Goal: Book appointment/travel/reservation

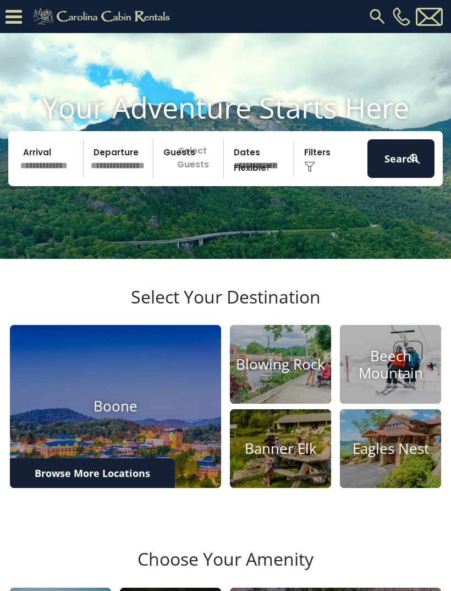
click at [41, 169] on input "text" at bounding box center [50, 158] width 67 height 39
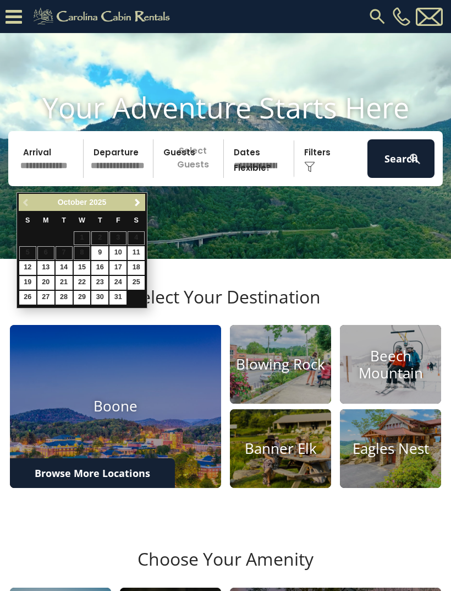
click at [27, 281] on link "19" at bounding box center [27, 283] width 17 height 14
type input "********"
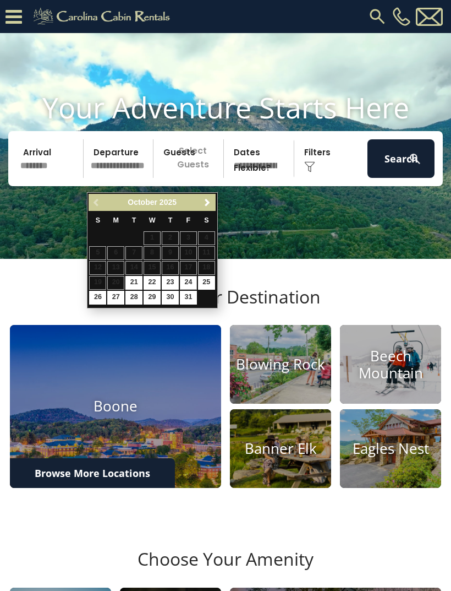
click at [186, 282] on link "24" at bounding box center [188, 283] width 17 height 14
type input "********"
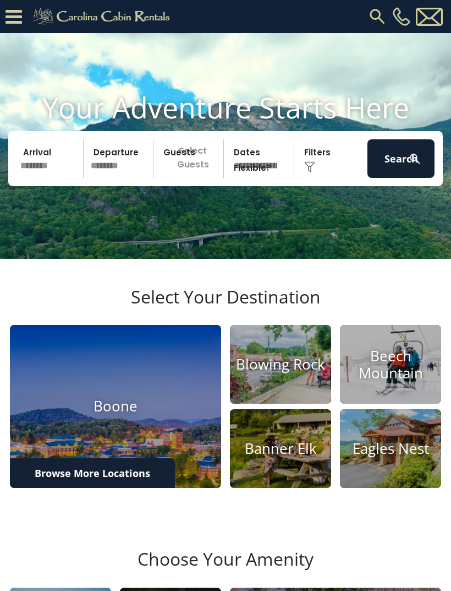
click at [178, 174] on p "Select Guests" at bounding box center [190, 158] width 67 height 39
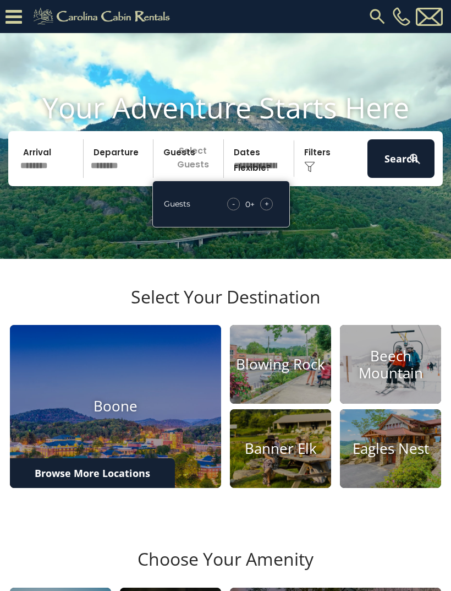
click at [266, 209] on span "+" at bounding box center [267, 203] width 4 height 11
click at [265, 209] on span "+" at bounding box center [267, 203] width 4 height 11
click at [399, 178] on button "Search" at bounding box center [401, 158] width 67 height 39
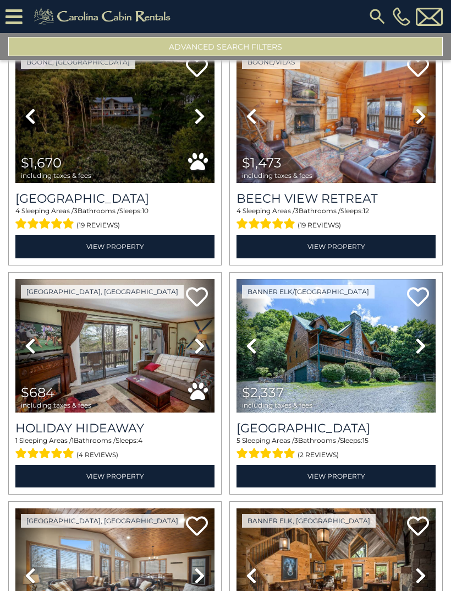
scroll to position [2808, 0]
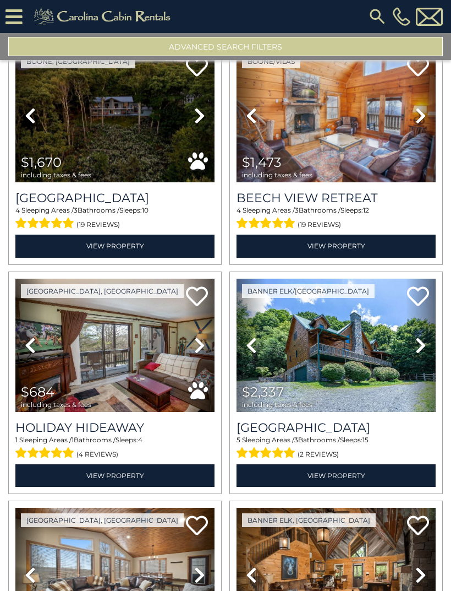
click at [68, 482] on link "View Property" at bounding box center [114, 475] width 199 height 23
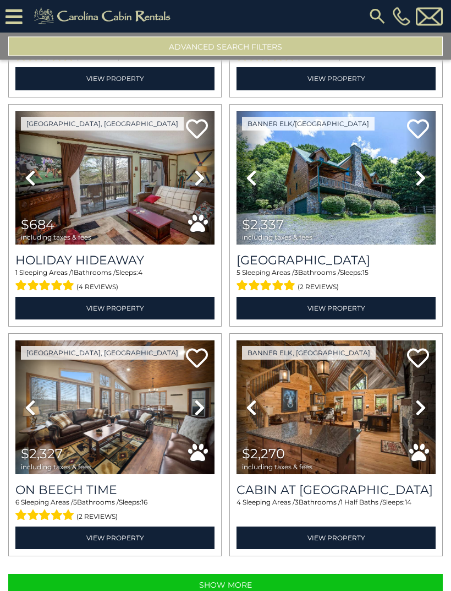
scroll to position [25, 0]
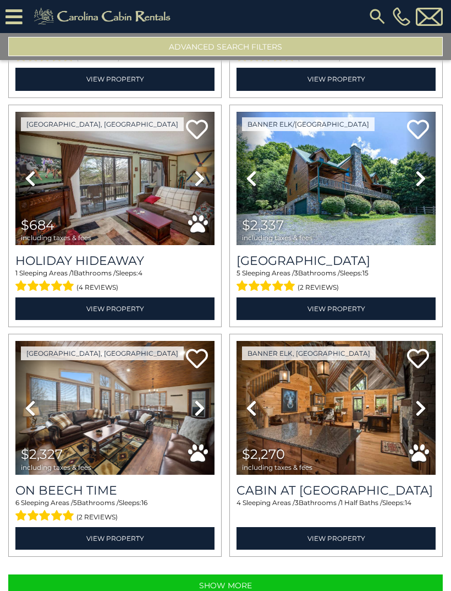
click at [216, 574] on button "Show More" at bounding box center [225, 585] width 435 height 22
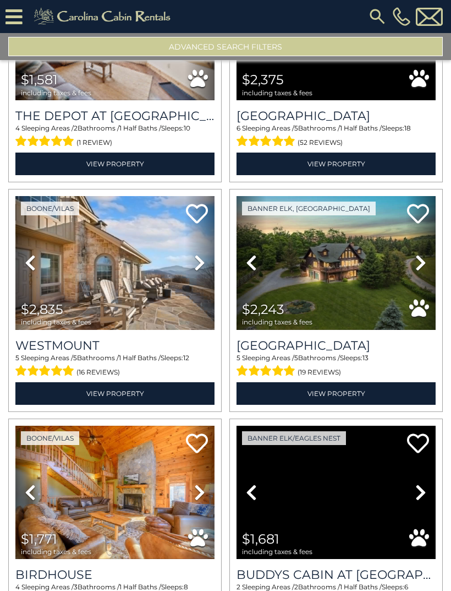
scroll to position [5874, 0]
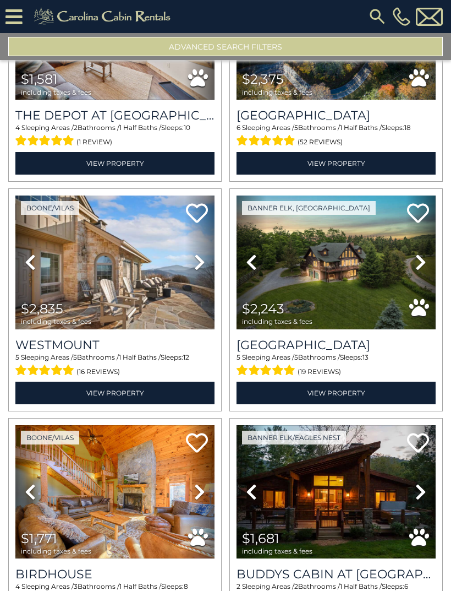
click at [70, 337] on h3 "Westmount" at bounding box center [114, 344] width 199 height 15
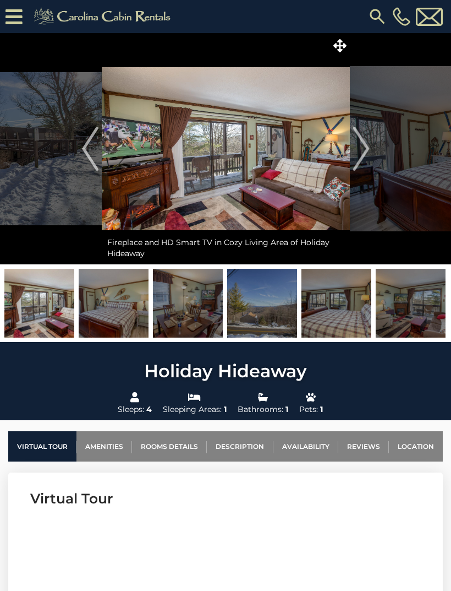
click at [365, 144] on img "Next" at bounding box center [361, 149] width 17 height 44
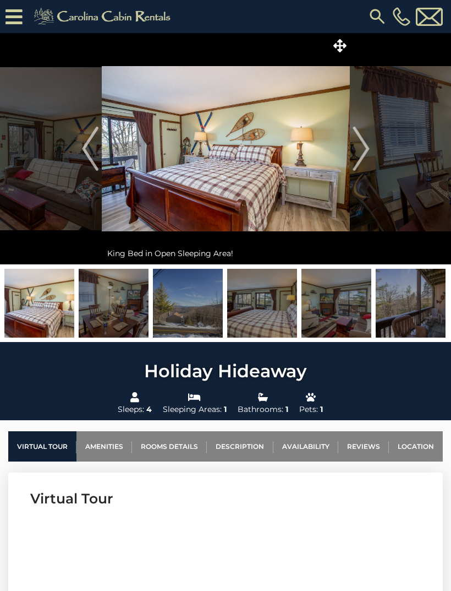
click at [367, 154] on img "Next" at bounding box center [361, 149] width 17 height 44
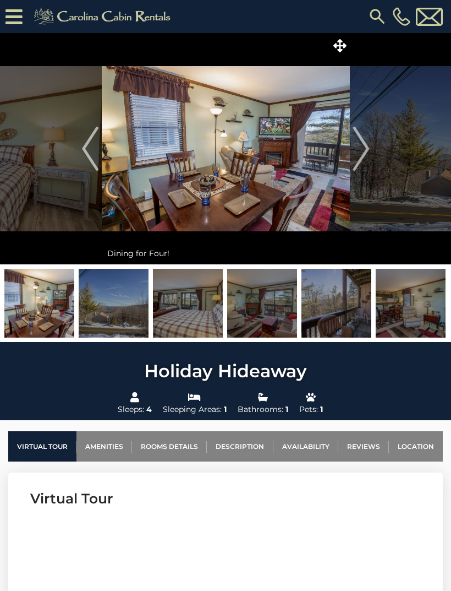
click at [366, 159] on img "Next" at bounding box center [361, 149] width 17 height 44
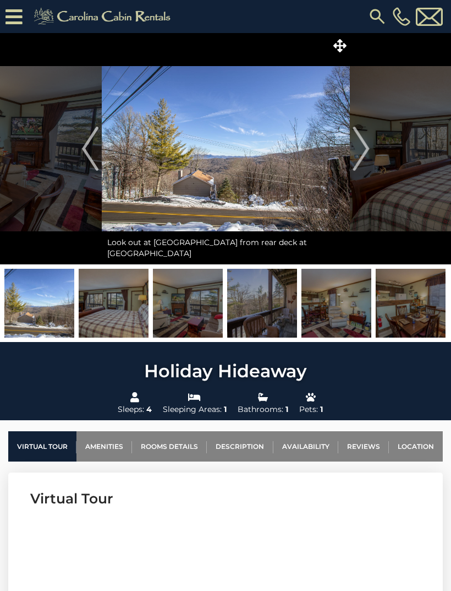
click at [360, 149] on img "Next" at bounding box center [361, 149] width 17 height 44
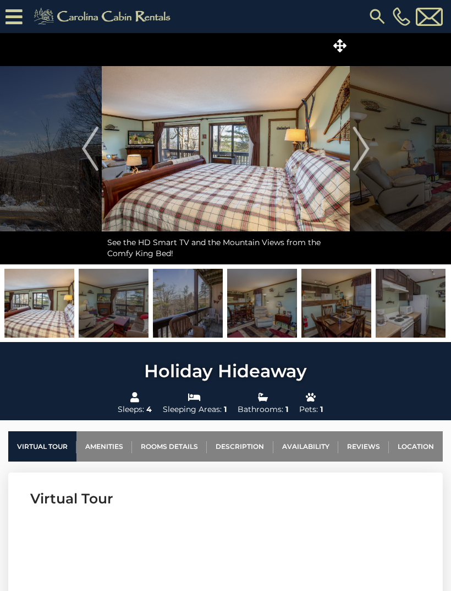
click at [360, 153] on img "Next" at bounding box center [361, 149] width 17 height 44
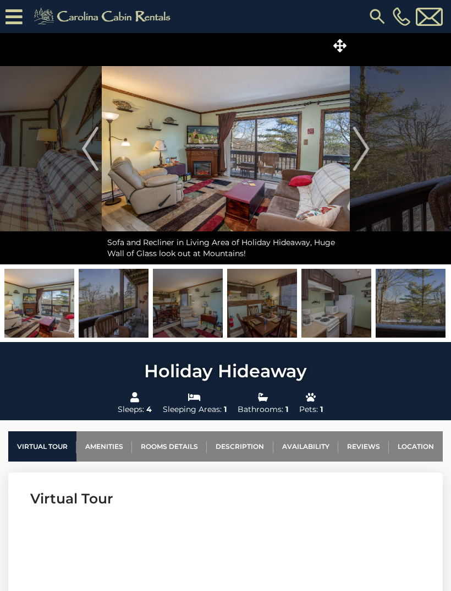
click at [362, 153] on img "Next" at bounding box center [361, 149] width 17 height 44
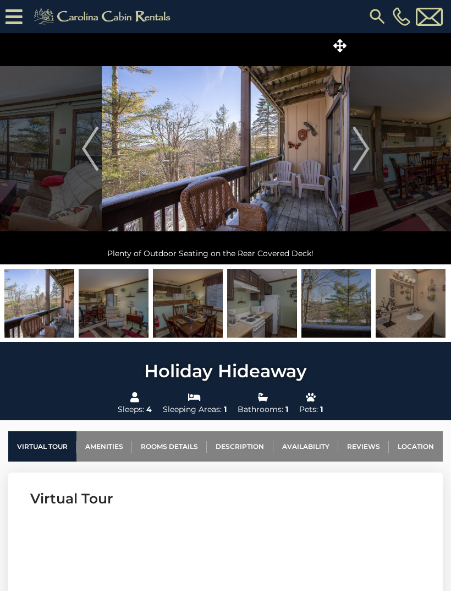
click at [359, 153] on img "Next" at bounding box center [361, 149] width 17 height 44
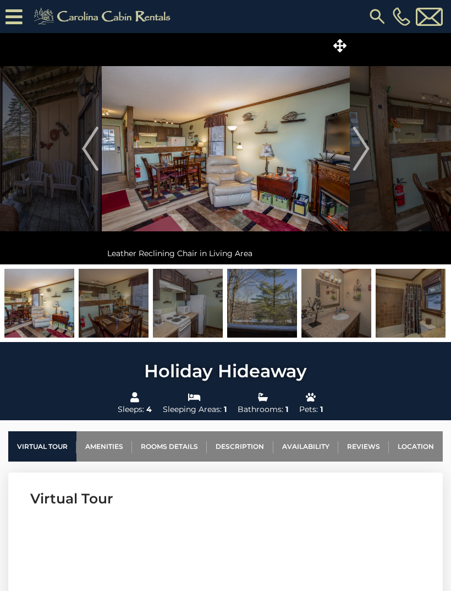
click at [359, 156] on img "Next" at bounding box center [361, 149] width 17 height 44
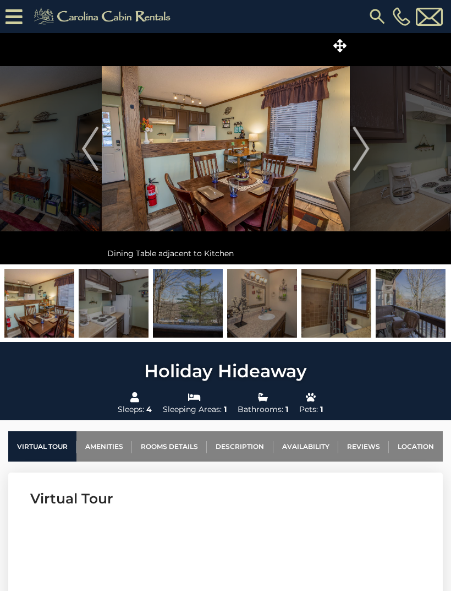
click at [362, 154] on img "Next" at bounding box center [361, 149] width 17 height 44
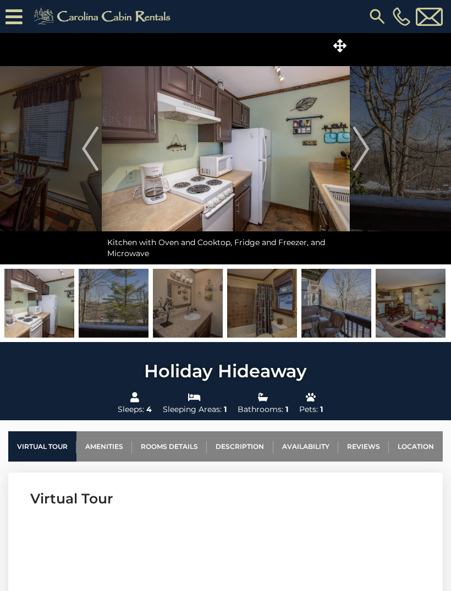
click at [362, 161] on img "Next" at bounding box center [361, 149] width 17 height 44
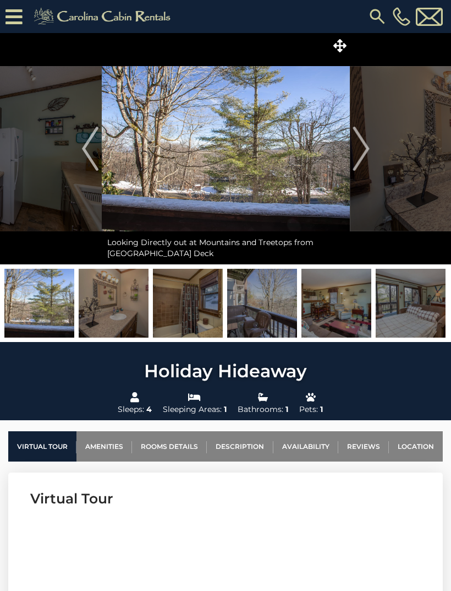
click at [362, 152] on img "Next" at bounding box center [361, 149] width 17 height 44
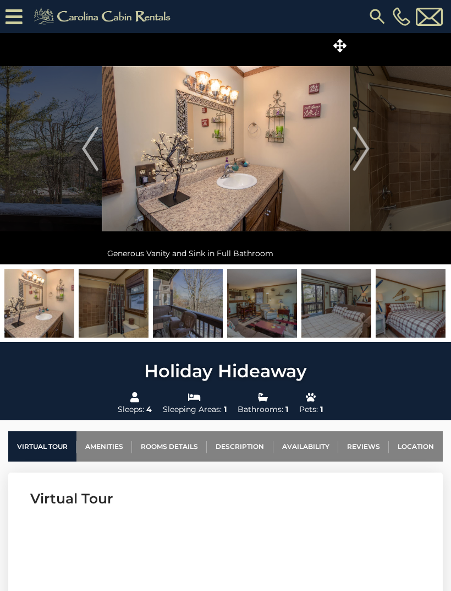
click at [367, 157] on img "Next" at bounding box center [361, 149] width 17 height 44
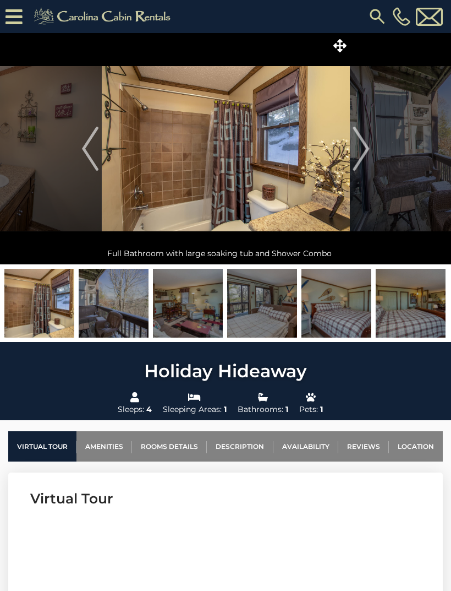
click at [363, 159] on img "Next" at bounding box center [361, 149] width 17 height 44
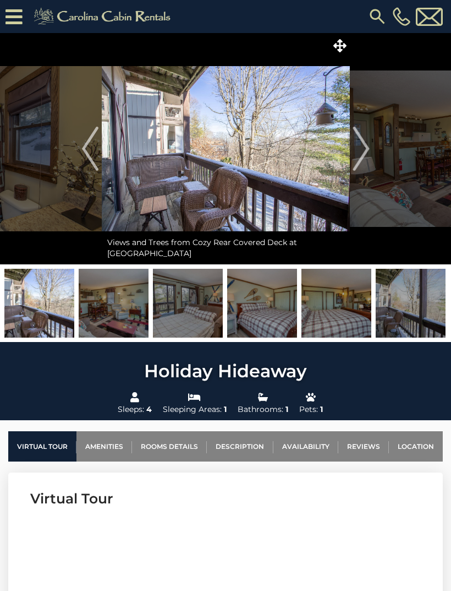
click at [366, 150] on img "Next" at bounding box center [361, 149] width 17 height 44
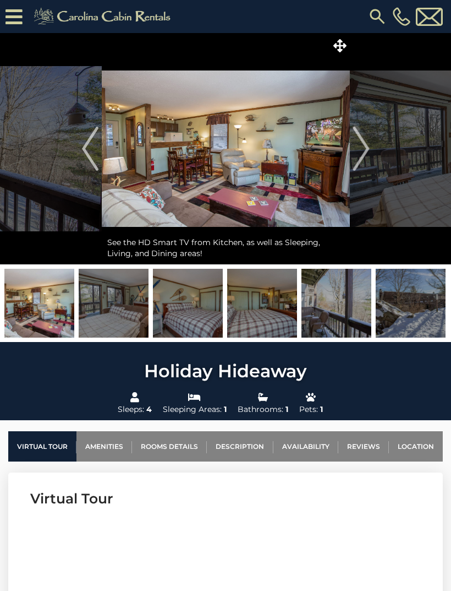
click at [362, 153] on img "Next" at bounding box center [361, 149] width 17 height 44
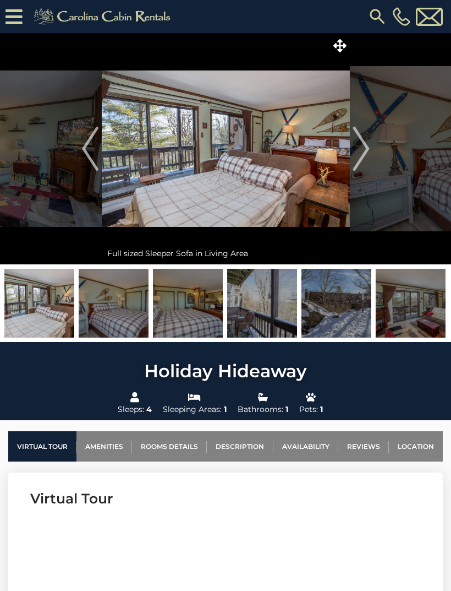
click at [360, 152] on img "Next" at bounding box center [361, 149] width 17 height 44
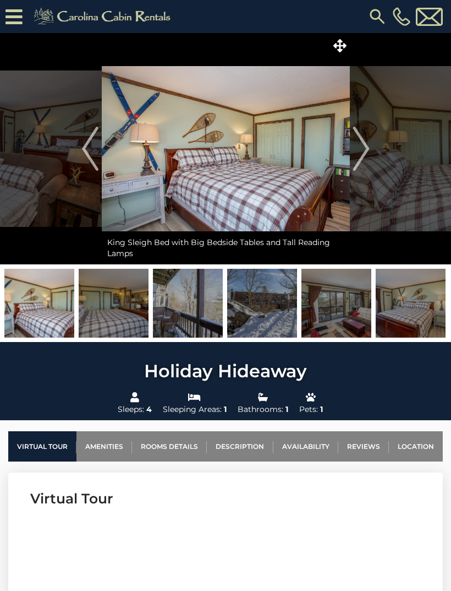
click at [358, 156] on img "Next" at bounding box center [361, 149] width 17 height 44
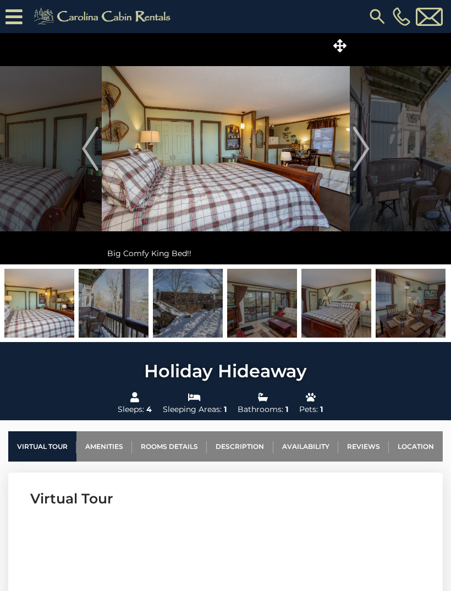
click at [366, 149] on img "Next" at bounding box center [361, 149] width 17 height 44
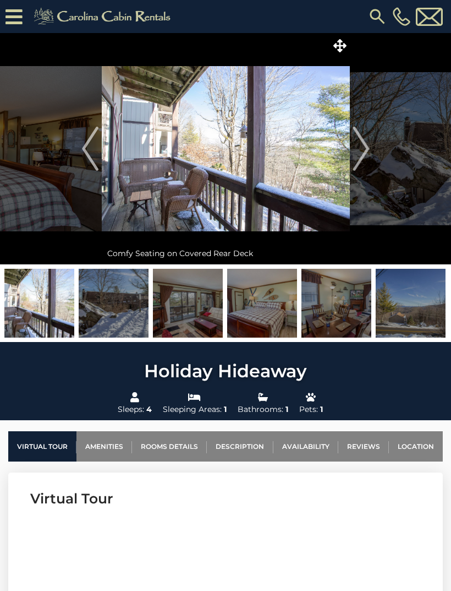
click at [361, 148] on img "Next" at bounding box center [361, 149] width 17 height 44
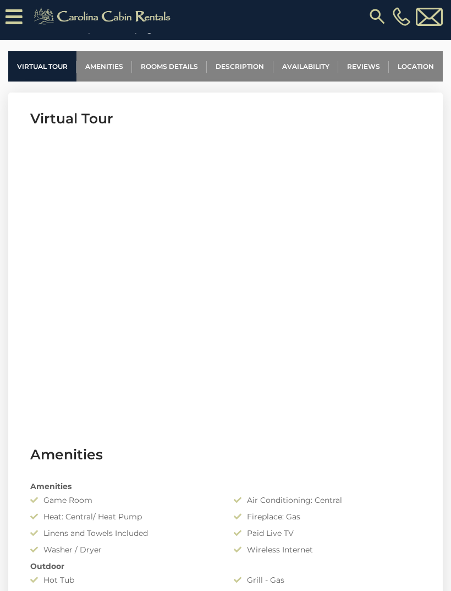
scroll to position [404, 0]
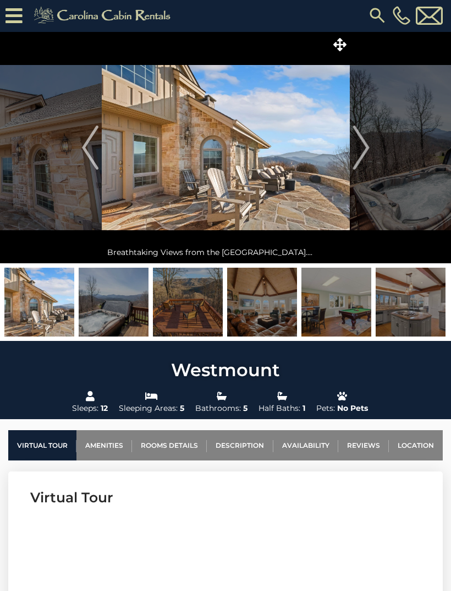
click at [362, 154] on img "Next" at bounding box center [361, 148] width 17 height 44
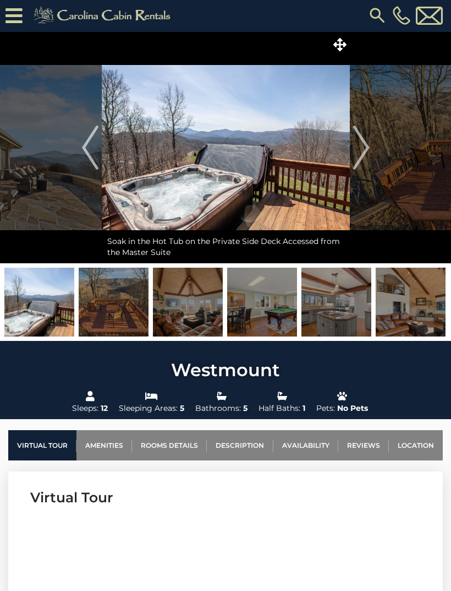
click at [355, 163] on img "Next" at bounding box center [361, 148] width 17 height 44
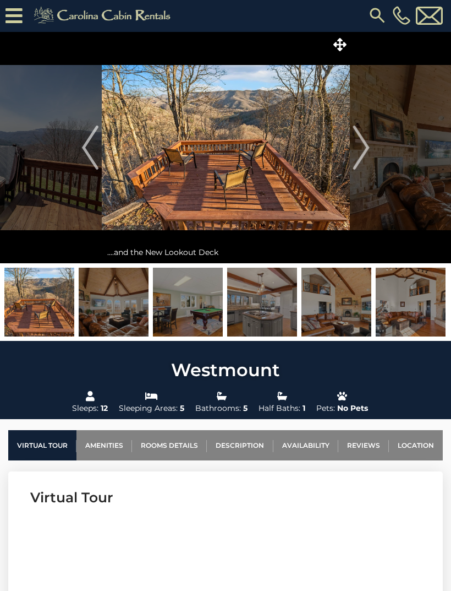
click at [351, 161] on button "Next" at bounding box center [361, 147] width 23 height 231
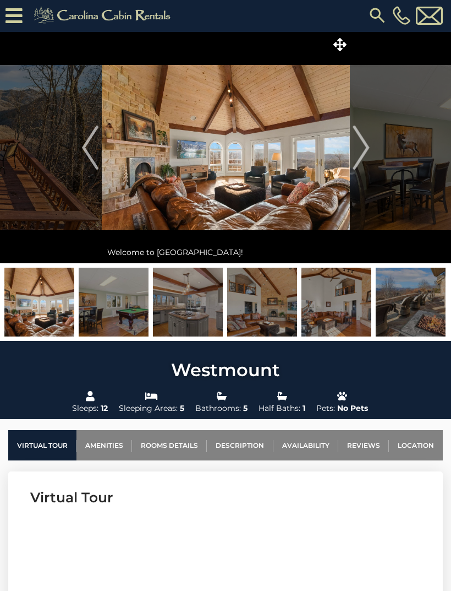
click at [352, 162] on button "Next" at bounding box center [361, 147] width 23 height 231
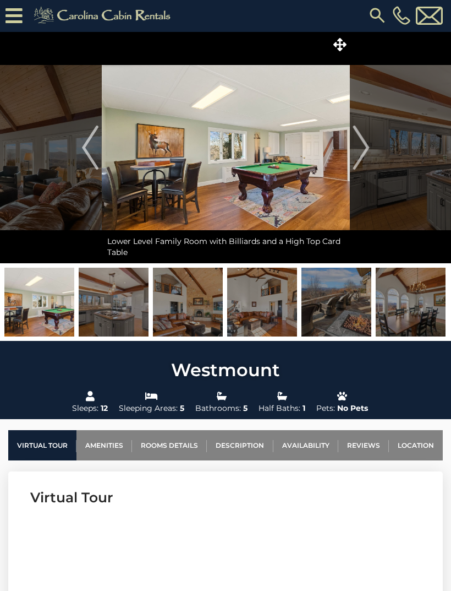
click at [351, 154] on button "Next" at bounding box center [361, 147] width 23 height 231
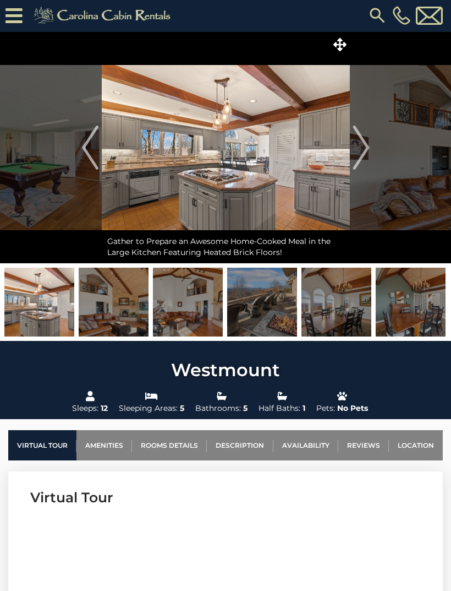
click at [350, 150] on img at bounding box center [226, 147] width 248 height 231
click at [352, 148] on button "Next" at bounding box center [361, 147] width 23 height 231
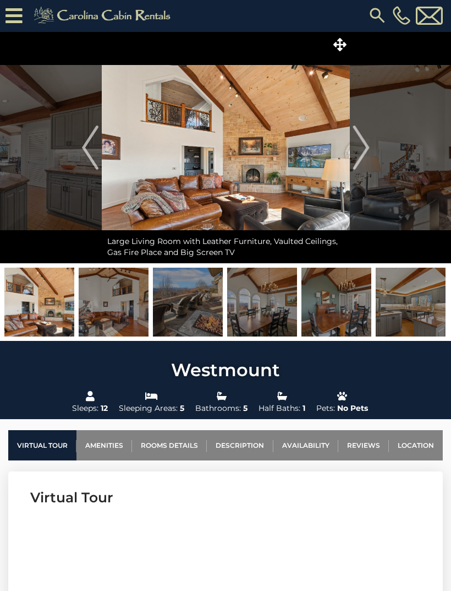
click at [356, 151] on img "Next" at bounding box center [361, 148] width 17 height 44
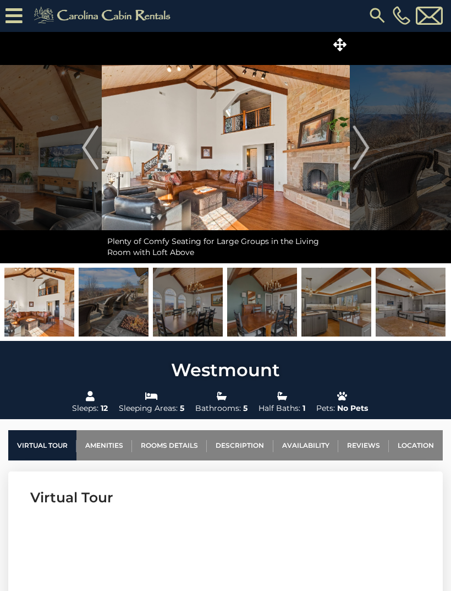
click at [358, 157] on img "Next" at bounding box center [361, 148] width 17 height 44
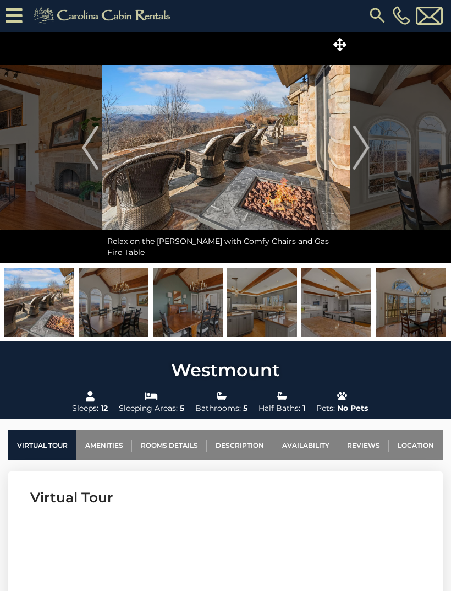
click at [356, 148] on img "Next" at bounding box center [361, 148] width 17 height 44
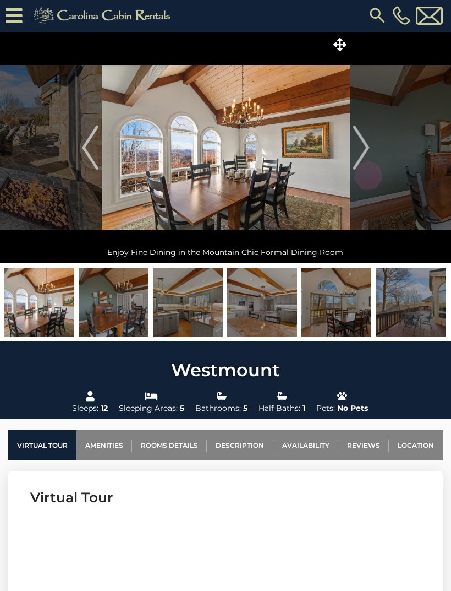
click at [357, 161] on img "Next" at bounding box center [361, 148] width 17 height 44
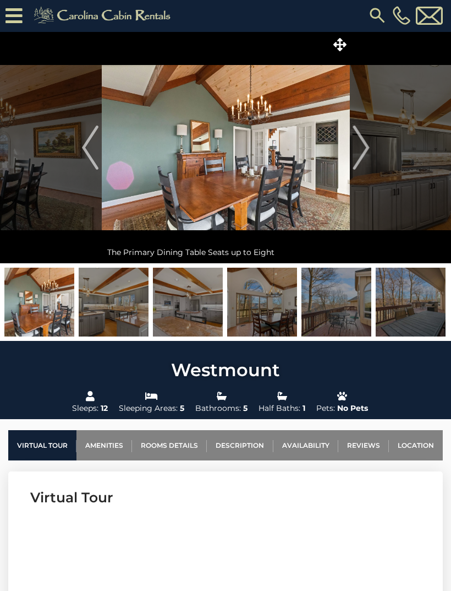
click at [357, 161] on img "Next" at bounding box center [361, 148] width 17 height 44
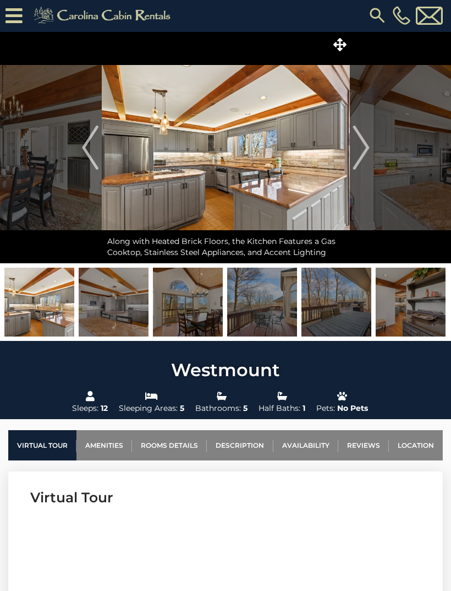
click at [360, 165] on img "Next" at bounding box center [361, 148] width 17 height 44
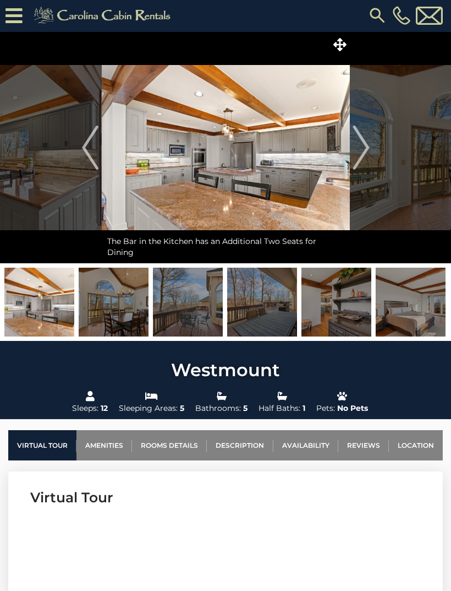
click at [360, 166] on img "Next" at bounding box center [361, 148] width 17 height 44
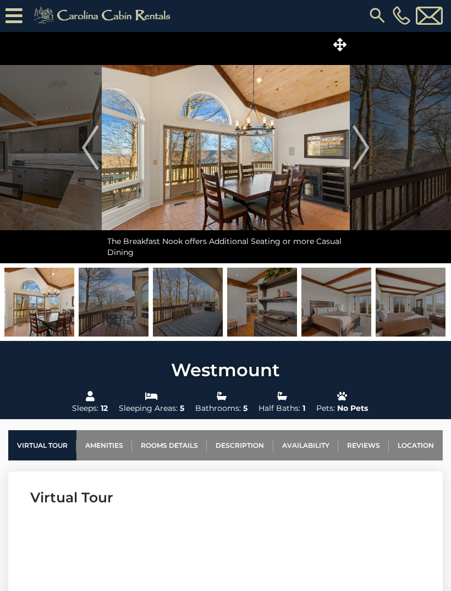
click at [353, 162] on img "Next" at bounding box center [361, 148] width 17 height 44
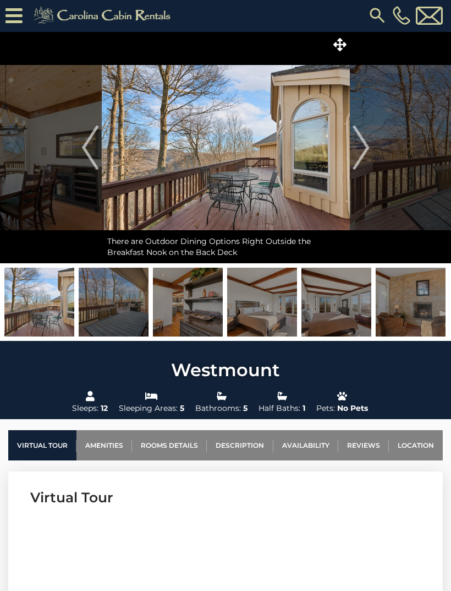
click at [353, 150] on img "Next" at bounding box center [361, 148] width 17 height 44
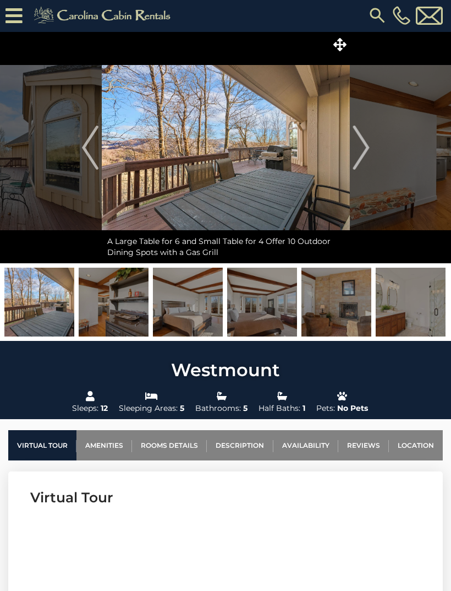
click at [350, 150] on img at bounding box center [226, 147] width 248 height 231
click at [362, 149] on img "Next" at bounding box center [361, 148] width 17 height 44
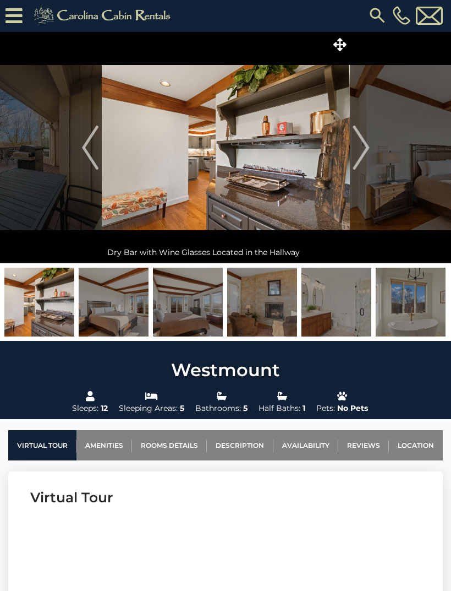
click at [352, 163] on button "Next" at bounding box center [361, 147] width 23 height 231
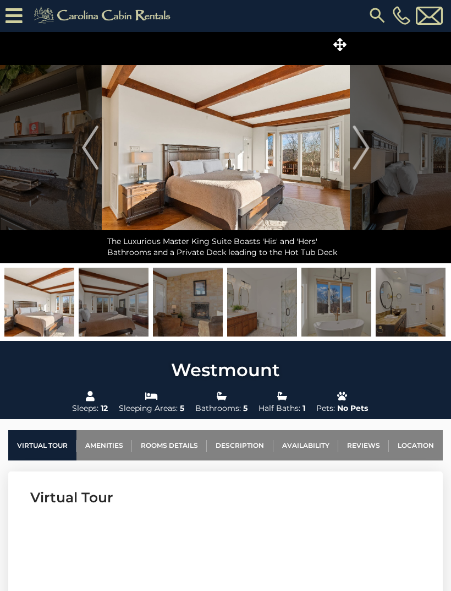
click at [353, 158] on img "Next" at bounding box center [361, 148] width 17 height 44
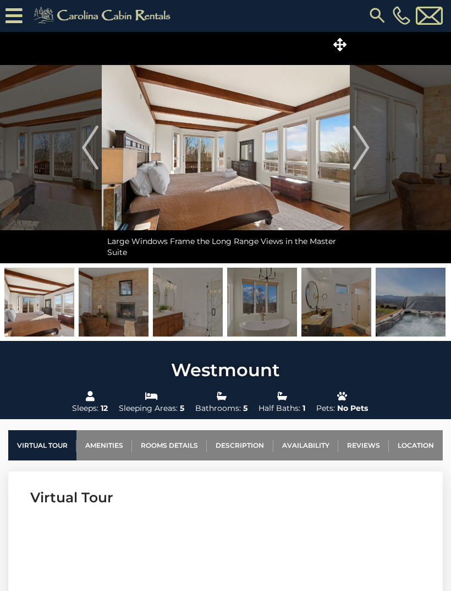
click at [359, 154] on img "Next" at bounding box center [361, 148] width 17 height 44
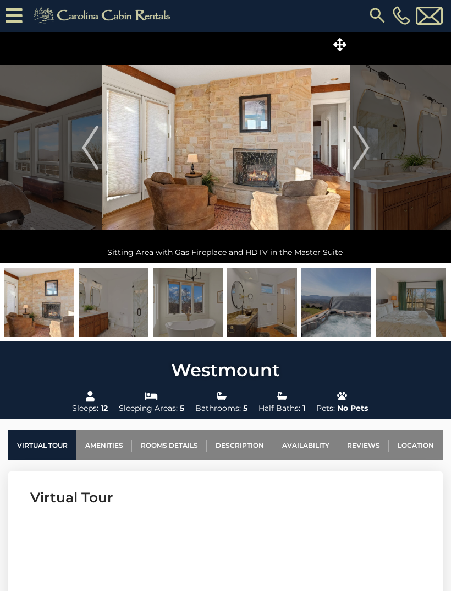
click at [354, 146] on img "Next" at bounding box center [361, 148] width 17 height 44
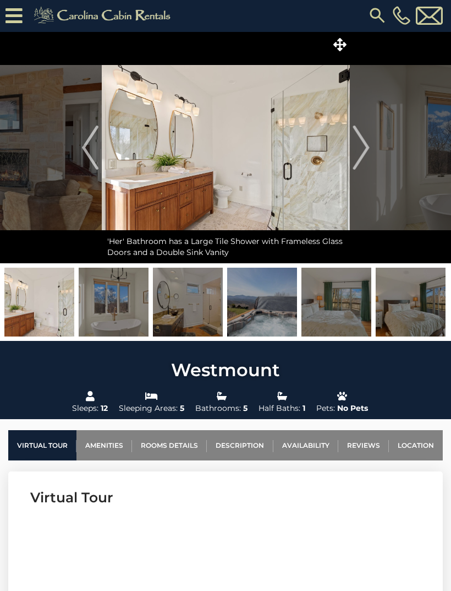
click at [352, 148] on button "Next" at bounding box center [361, 147] width 23 height 231
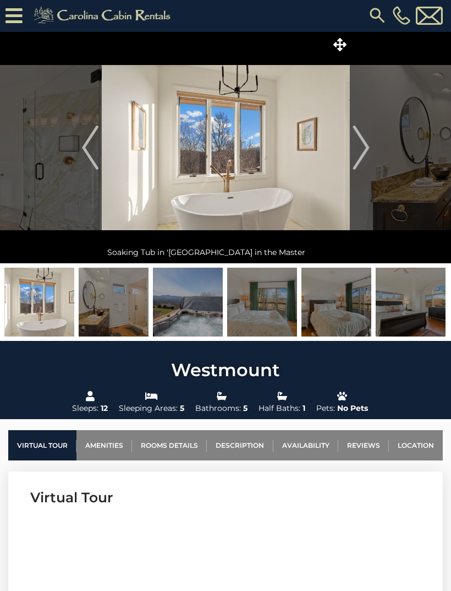
click at [357, 148] on img "Next" at bounding box center [361, 148] width 17 height 44
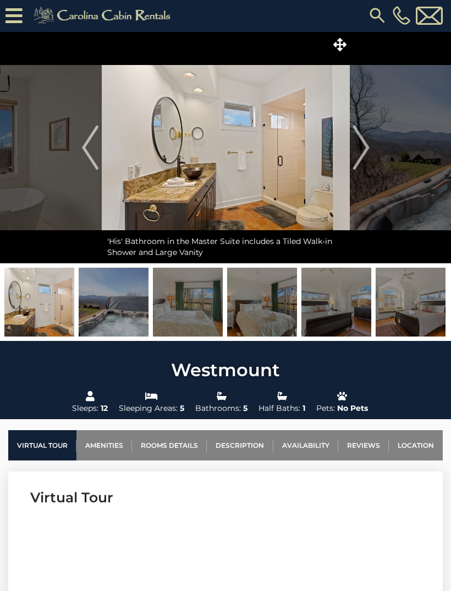
click at [358, 156] on img "Next" at bounding box center [361, 148] width 17 height 44
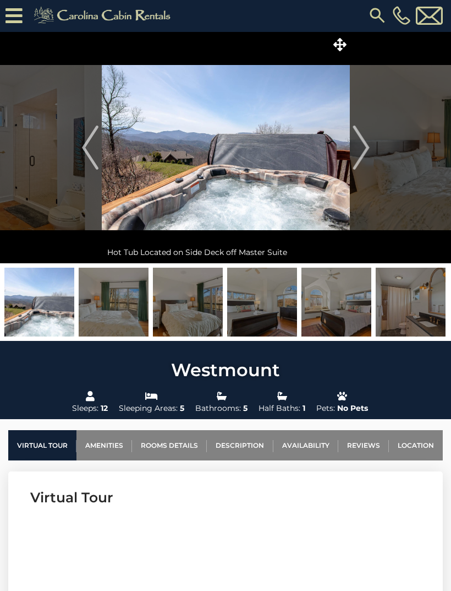
click at [358, 153] on img "Next" at bounding box center [361, 148] width 17 height 44
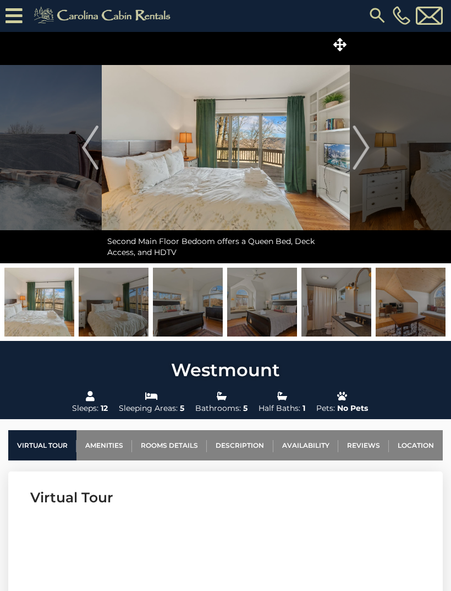
click at [358, 157] on img "Next" at bounding box center [361, 148] width 17 height 44
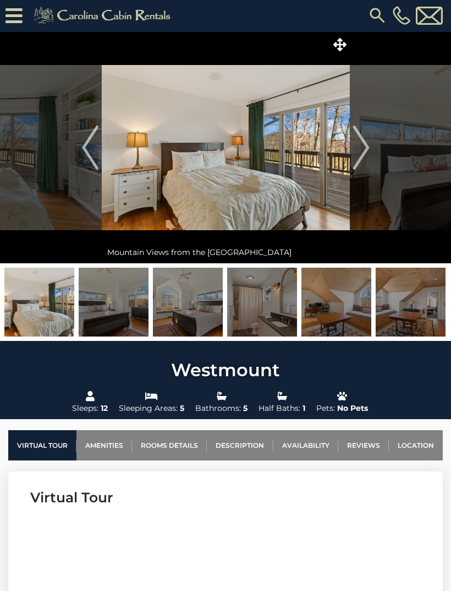
click at [361, 160] on img "Next" at bounding box center [361, 148] width 17 height 44
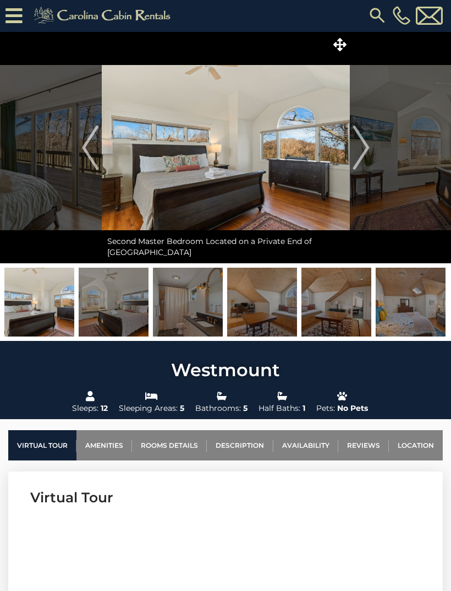
click at [359, 156] on img "Next" at bounding box center [361, 148] width 17 height 44
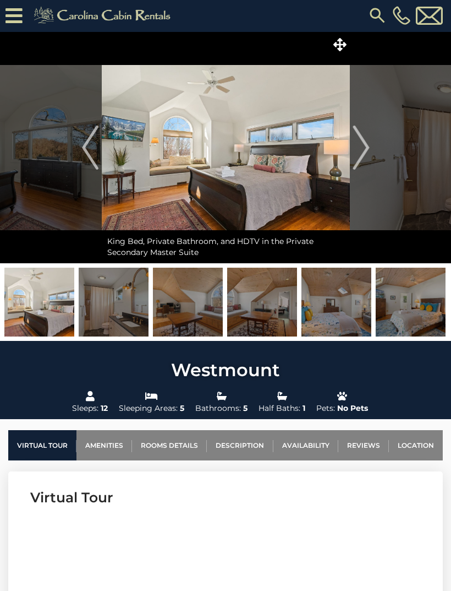
click at [355, 147] on img "Next" at bounding box center [361, 148] width 17 height 44
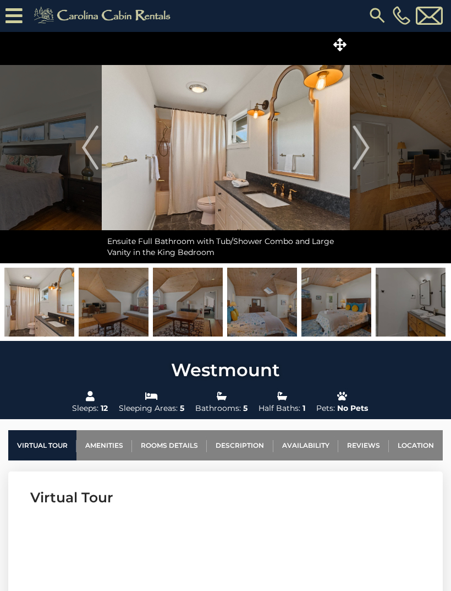
click at [355, 148] on img "Next" at bounding box center [361, 148] width 17 height 44
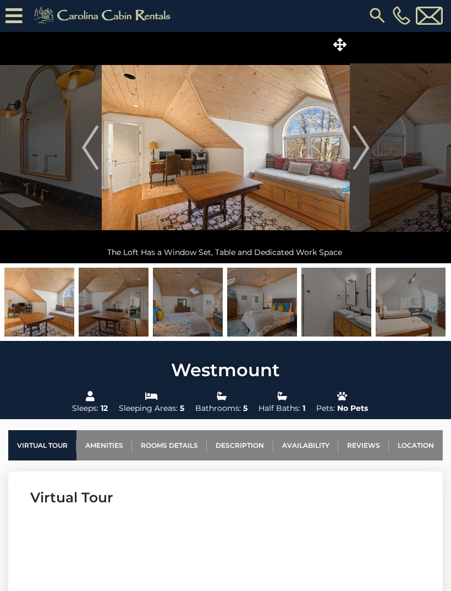
click at [363, 155] on img "Next" at bounding box center [361, 148] width 17 height 44
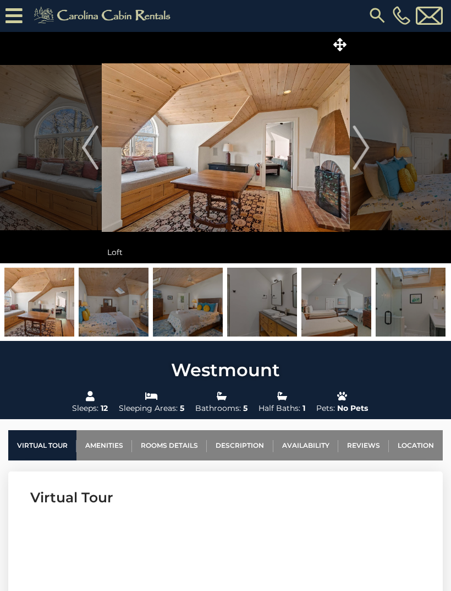
click at [361, 154] on img "Next" at bounding box center [361, 148] width 17 height 44
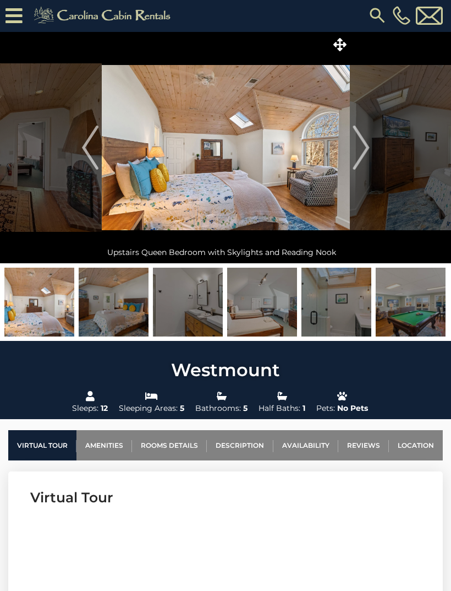
click at [355, 156] on img "Next" at bounding box center [361, 148] width 17 height 44
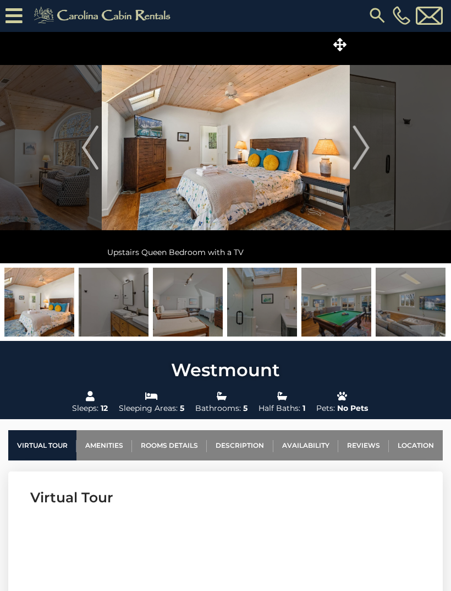
click at [342, 164] on img at bounding box center [226, 147] width 248 height 231
click at [356, 153] on img "Next" at bounding box center [361, 148] width 17 height 44
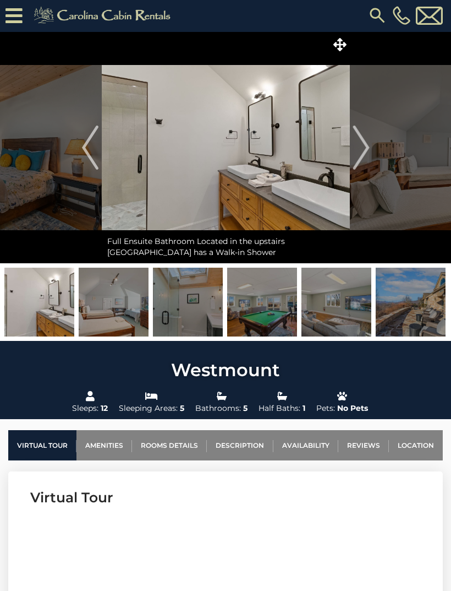
click at [352, 159] on button "Next" at bounding box center [361, 147] width 23 height 231
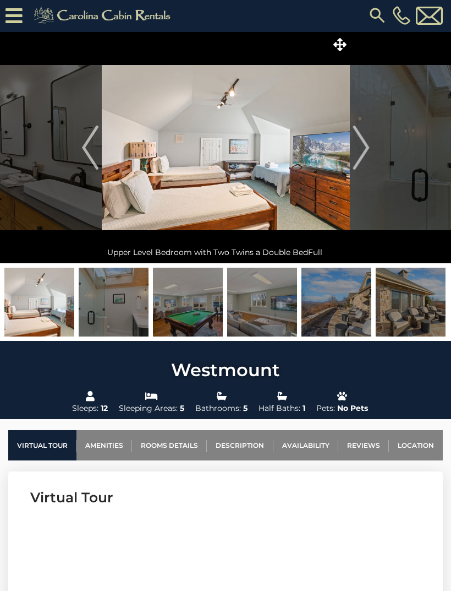
click at [353, 158] on img "Next" at bounding box center [361, 148] width 17 height 44
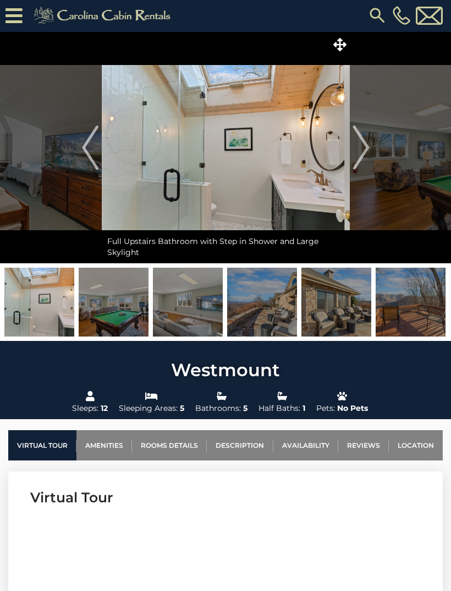
click at [359, 153] on img "Next" at bounding box center [361, 148] width 17 height 44
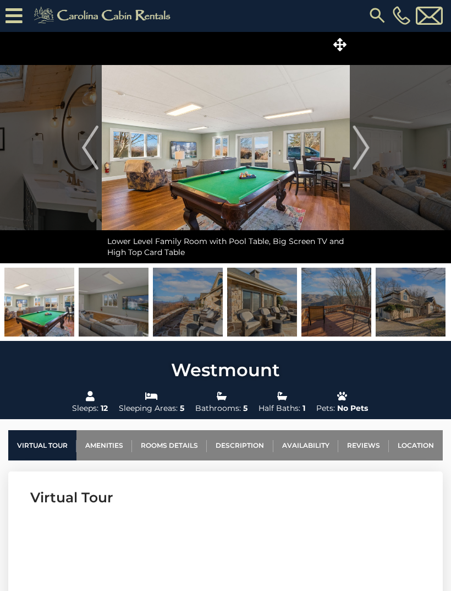
click at [358, 154] on img "Next" at bounding box center [361, 148] width 17 height 44
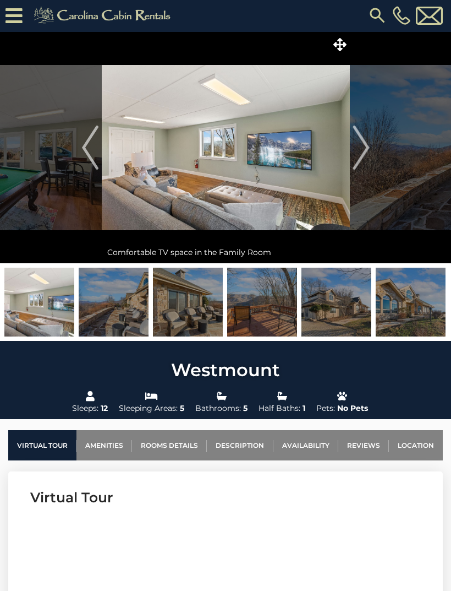
click at [357, 156] on img "Next" at bounding box center [361, 148] width 17 height 44
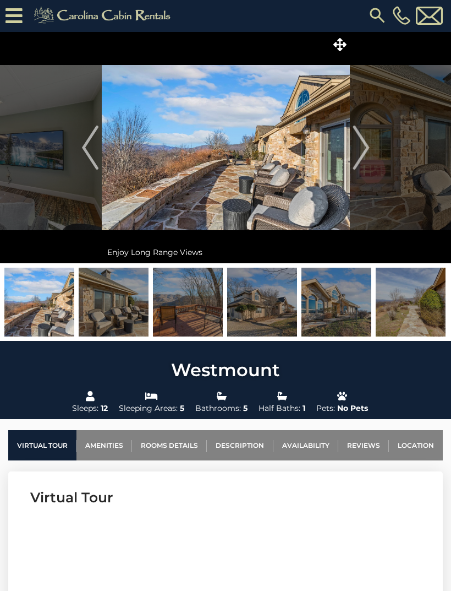
click at [352, 159] on button "Next" at bounding box center [361, 147] width 23 height 231
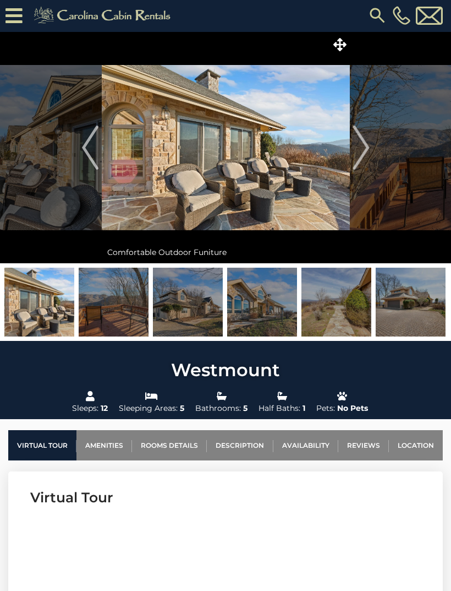
click at [355, 157] on img "Next" at bounding box center [361, 148] width 17 height 44
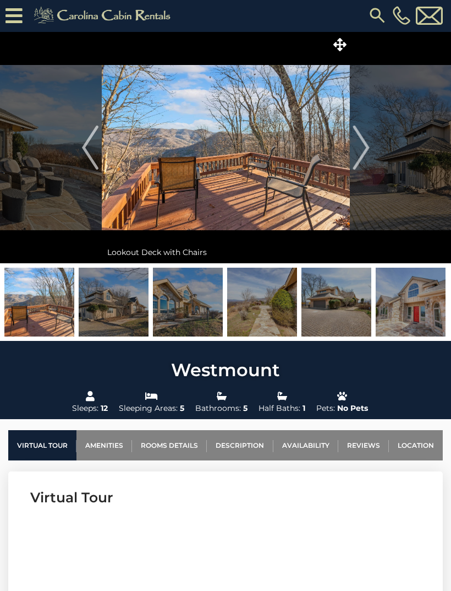
click at [353, 158] on img "Next" at bounding box center [361, 148] width 17 height 44
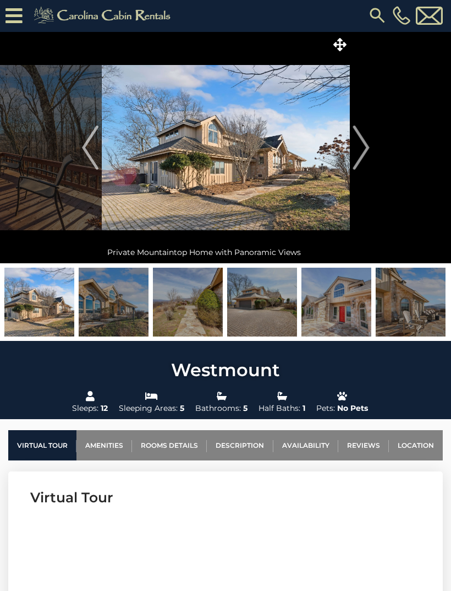
click at [356, 159] on img "Next" at bounding box center [361, 148] width 17 height 44
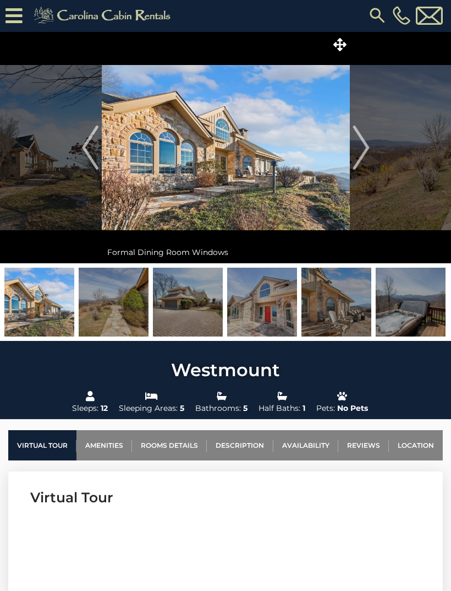
click at [348, 164] on img at bounding box center [226, 147] width 248 height 231
click at [355, 161] on img "Next" at bounding box center [361, 148] width 17 height 44
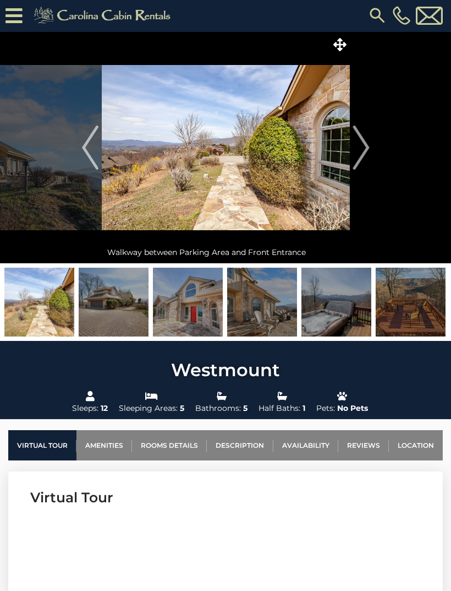
click at [356, 160] on img "Next" at bounding box center [361, 148] width 17 height 44
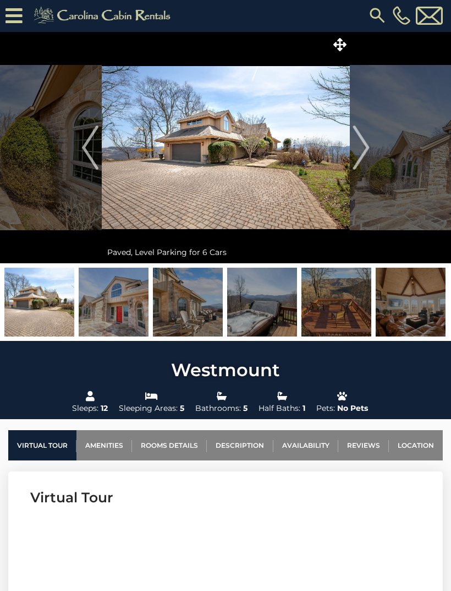
click at [359, 158] on img "Next" at bounding box center [361, 148] width 17 height 44
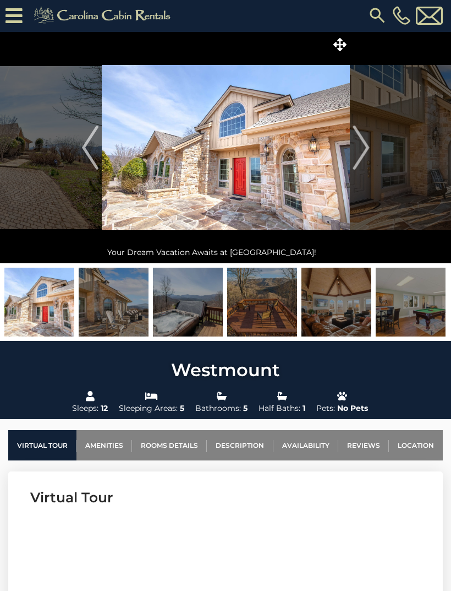
click at [355, 159] on img "Next" at bounding box center [361, 148] width 17 height 44
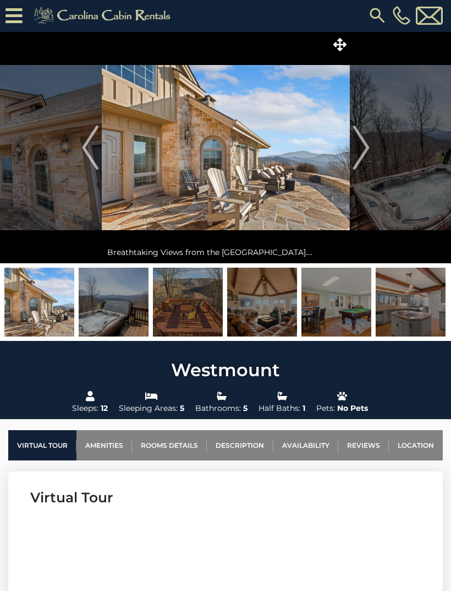
click at [360, 159] on img "Next" at bounding box center [361, 148] width 17 height 44
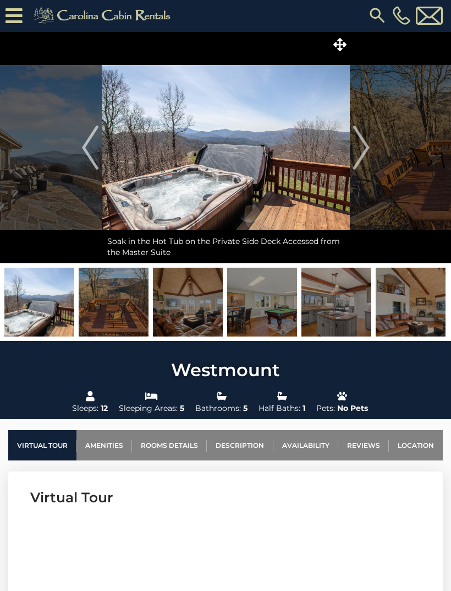
click at [356, 160] on img "Next" at bounding box center [361, 148] width 17 height 44
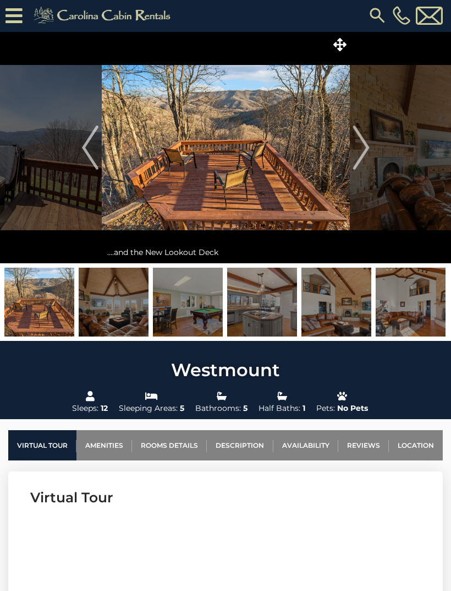
click at [366, 158] on img "Next" at bounding box center [361, 148] width 17 height 44
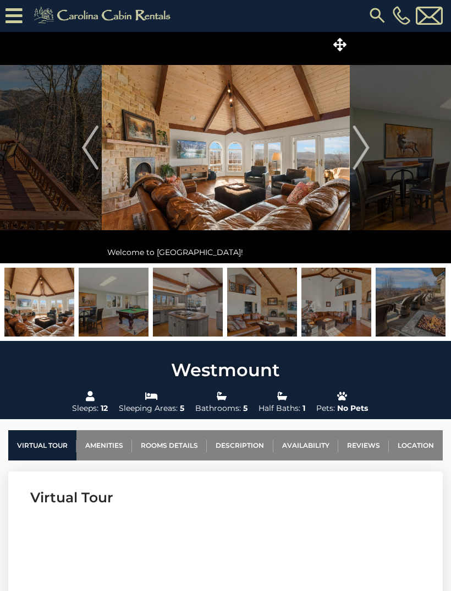
click at [361, 156] on img "Next" at bounding box center [361, 148] width 17 height 44
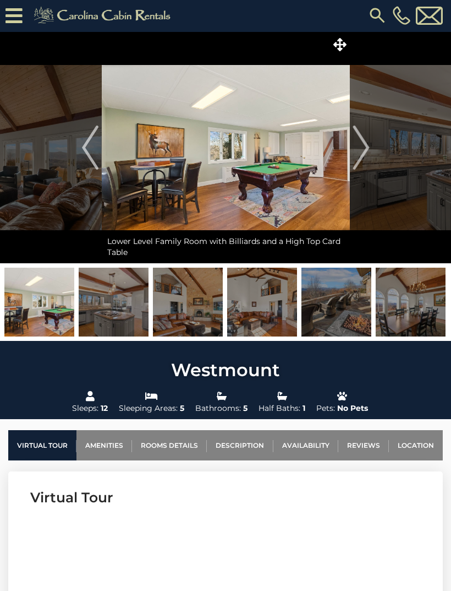
click at [361, 157] on img "Next" at bounding box center [361, 148] width 17 height 44
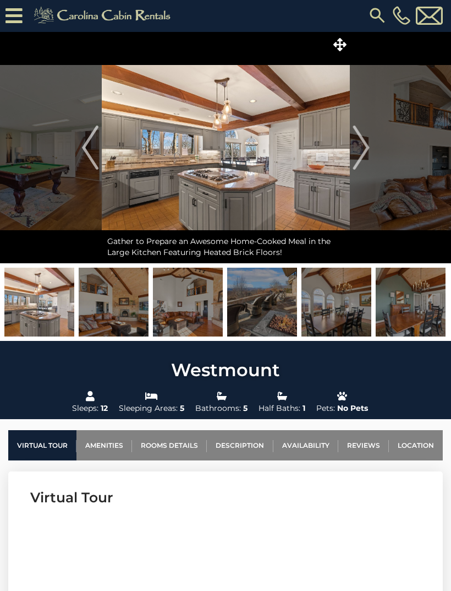
click at [352, 159] on button "Next" at bounding box center [361, 147] width 23 height 231
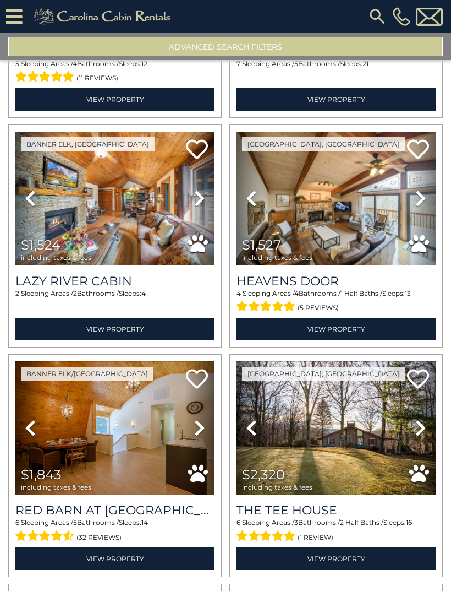
scroll to position [1118, 0]
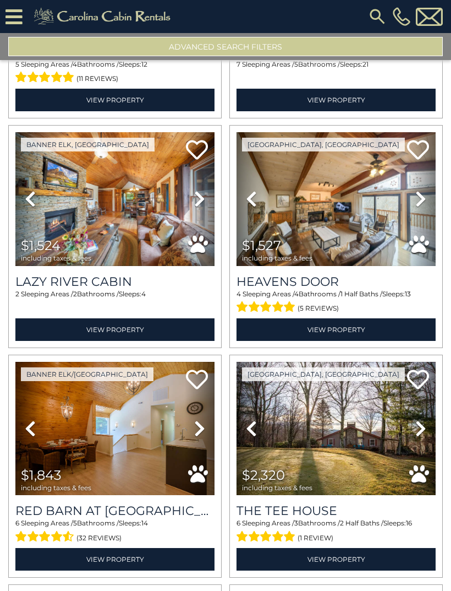
click at [89, 335] on link "View Property" at bounding box center [114, 329] width 199 height 23
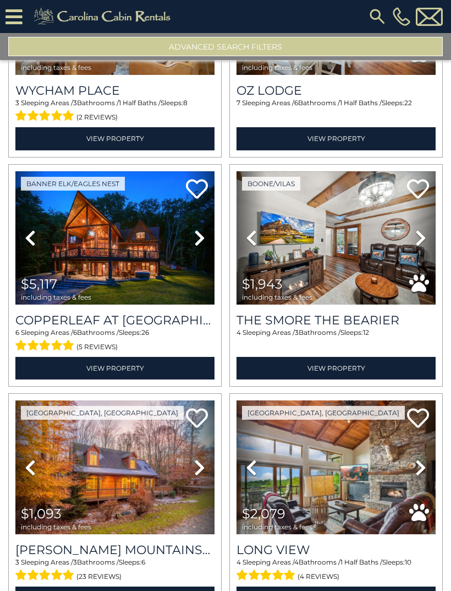
scroll to position [1769, 0]
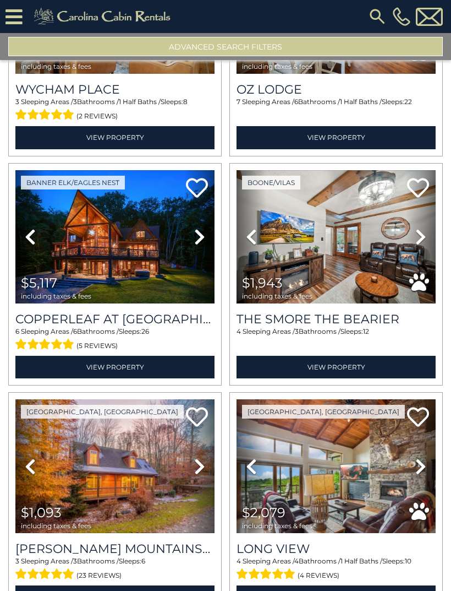
click at [34, 336] on div "6 Sleeping Areas / 6 Bathrooms / Sleeps: 26 (5 reviews)" at bounding box center [114, 339] width 199 height 26
click at [85, 366] on link "View Property" at bounding box center [114, 367] width 199 height 23
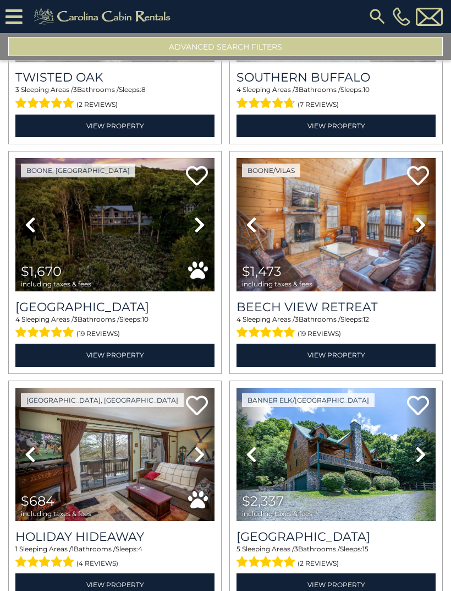
scroll to position [2698, 0]
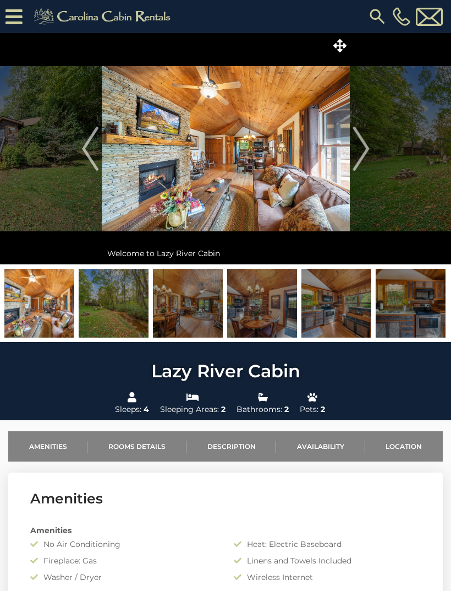
click at [360, 154] on img "Next" at bounding box center [361, 149] width 17 height 44
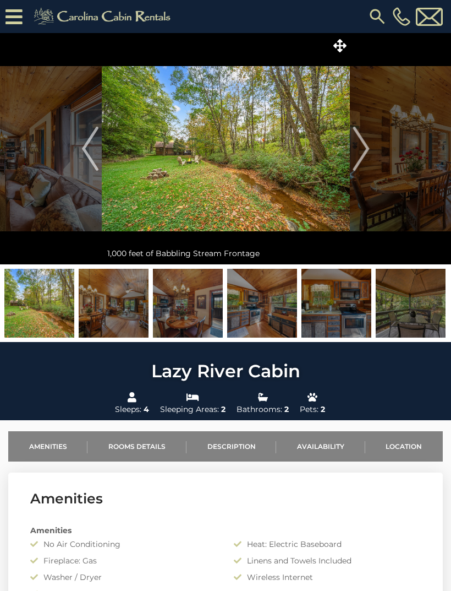
click at [364, 155] on img "Next" at bounding box center [361, 149] width 17 height 44
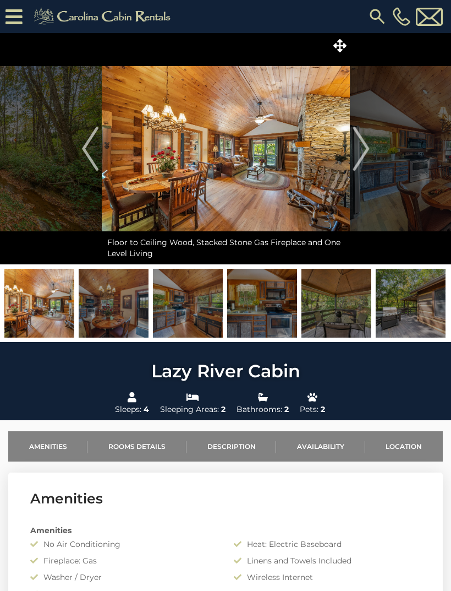
click at [367, 162] on img "Next" at bounding box center [361, 149] width 17 height 44
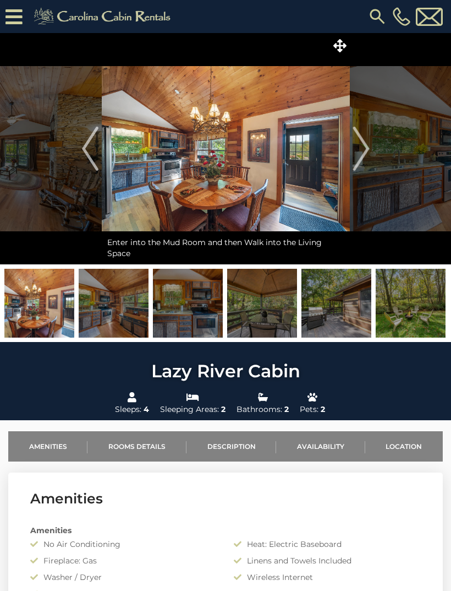
click at [362, 166] on img "Next" at bounding box center [361, 149] width 17 height 44
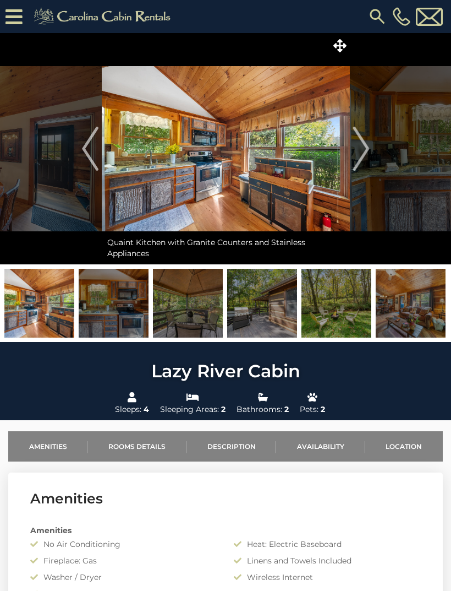
click at [362, 164] on img "Next" at bounding box center [361, 149] width 17 height 44
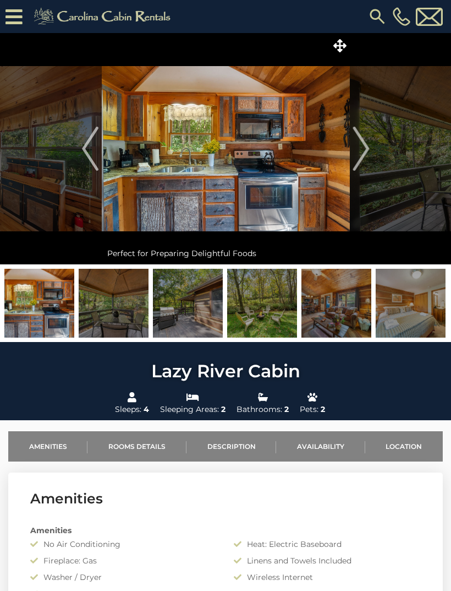
click at [359, 164] on img "Next" at bounding box center [361, 149] width 17 height 44
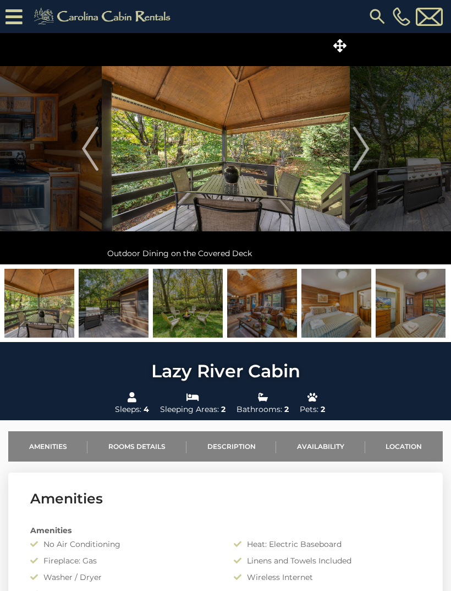
click at [361, 164] on img "Next" at bounding box center [361, 149] width 17 height 44
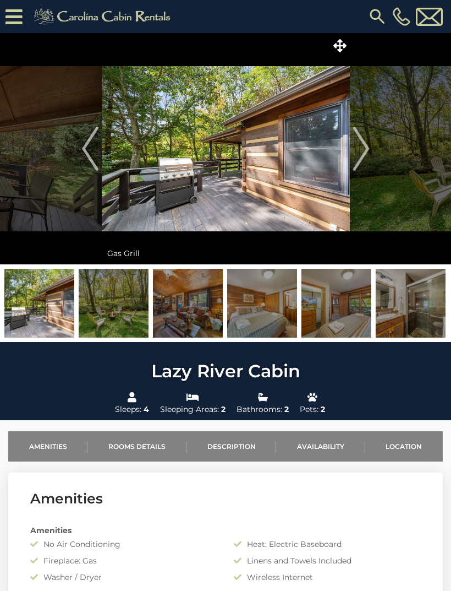
click at [356, 166] on img "Next" at bounding box center [361, 149] width 17 height 44
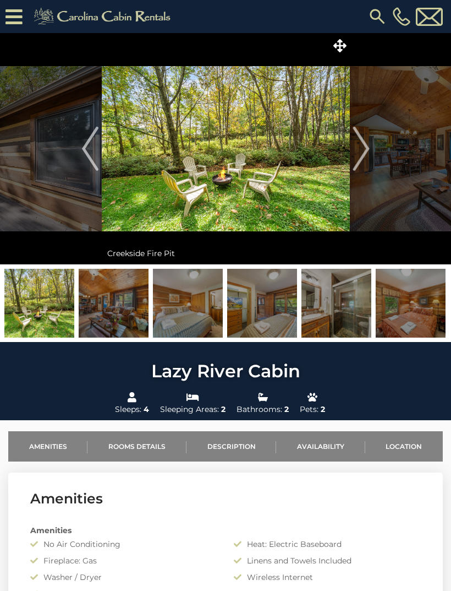
click at [356, 166] on img "Next" at bounding box center [361, 149] width 17 height 44
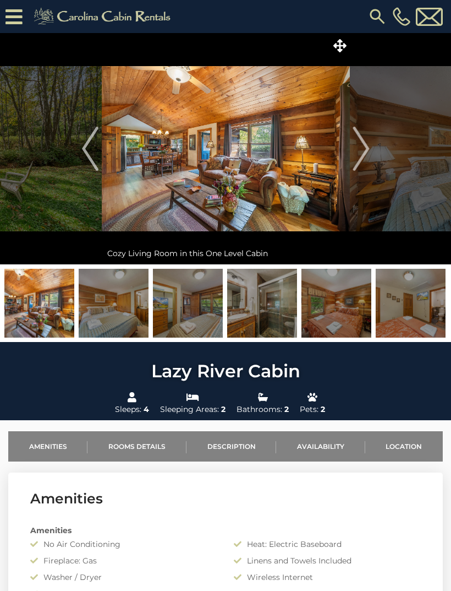
click at [356, 167] on img "Next" at bounding box center [361, 149] width 17 height 44
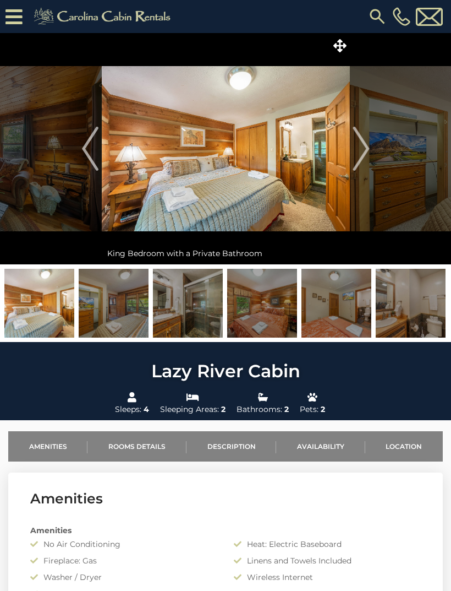
click at [353, 167] on img "Next" at bounding box center [361, 149] width 17 height 44
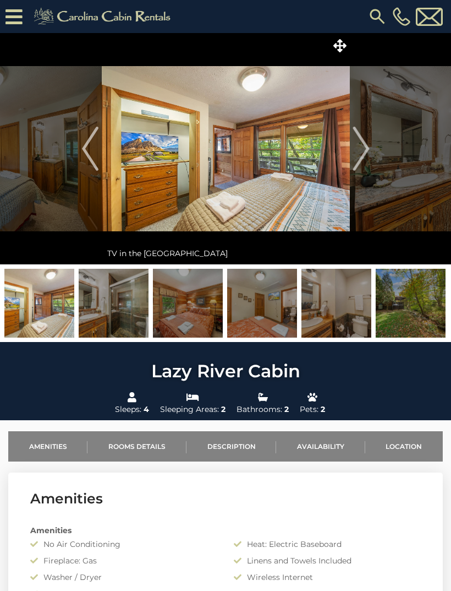
click at [353, 166] on img "Next" at bounding box center [361, 149] width 17 height 44
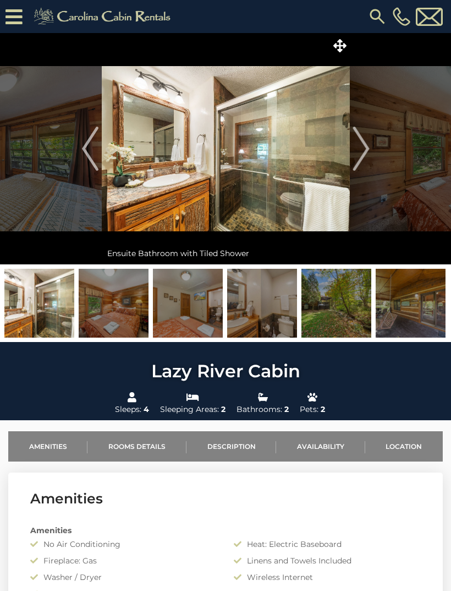
click at [357, 166] on img "Next" at bounding box center [361, 149] width 17 height 44
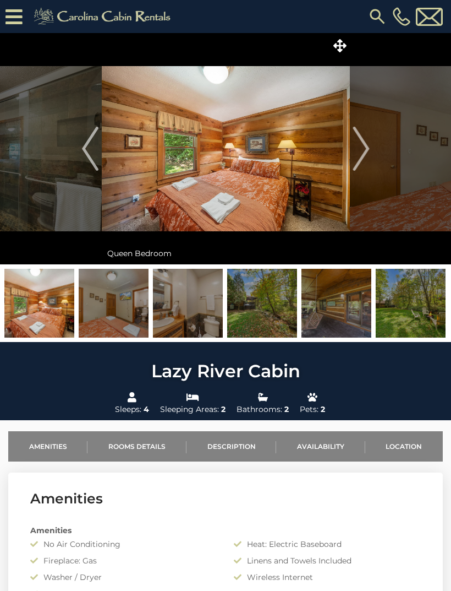
click at [355, 167] on img "Next" at bounding box center [361, 149] width 17 height 44
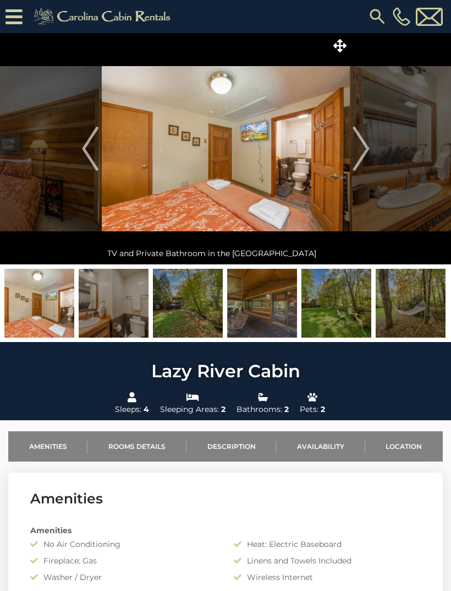
click at [356, 165] on img "Next" at bounding box center [361, 149] width 17 height 44
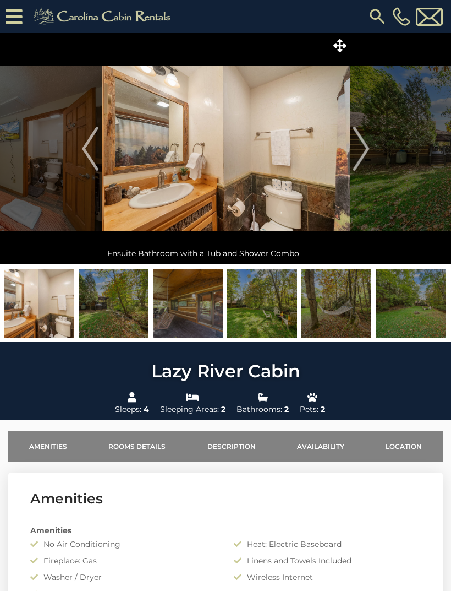
click at [352, 168] on button "Next" at bounding box center [361, 148] width 23 height 231
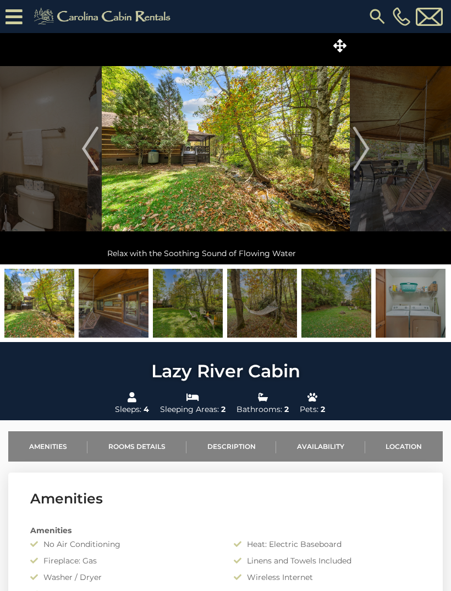
click at [355, 170] on img "Next" at bounding box center [361, 149] width 17 height 44
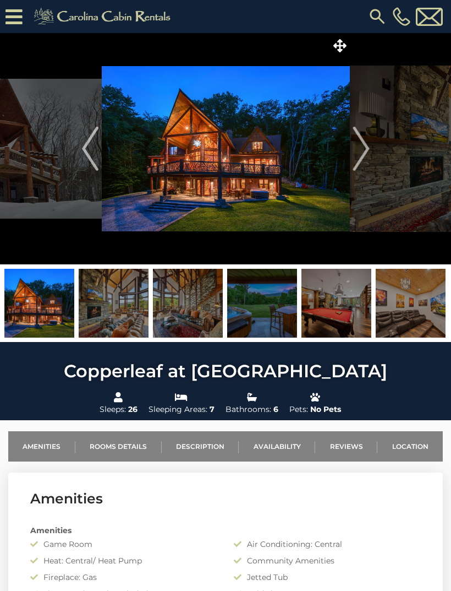
click at [362, 157] on img "Next" at bounding box center [361, 149] width 17 height 44
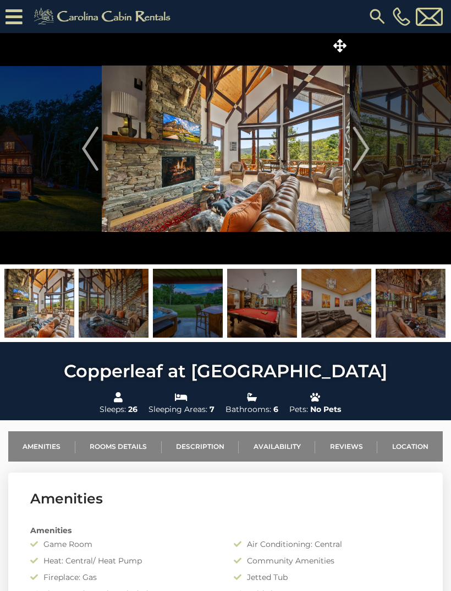
click at [352, 158] on button "Next" at bounding box center [361, 148] width 23 height 231
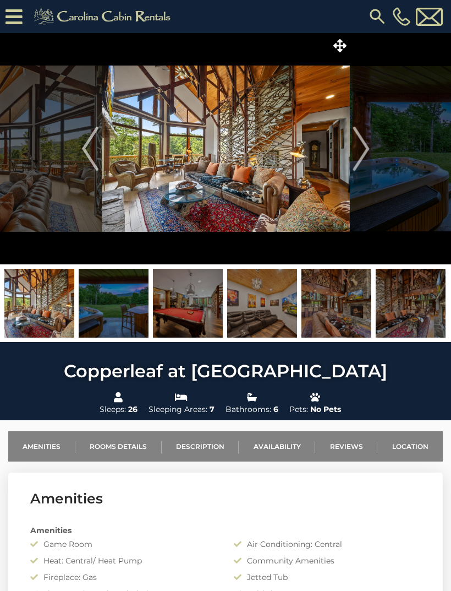
click at [356, 156] on img "Next" at bounding box center [361, 149] width 17 height 44
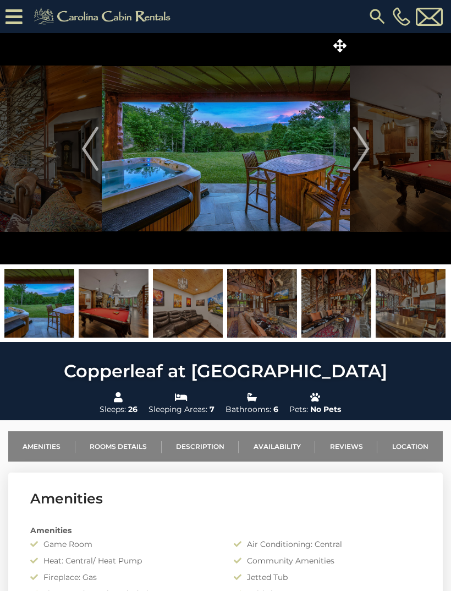
click at [355, 155] on img "Next" at bounding box center [361, 149] width 17 height 44
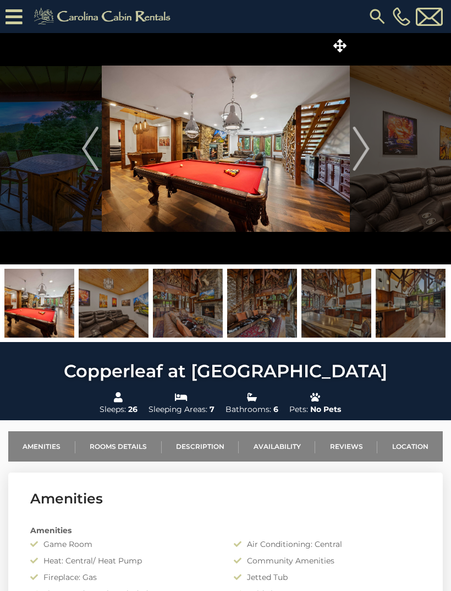
click at [351, 157] on button "Next" at bounding box center [361, 148] width 23 height 231
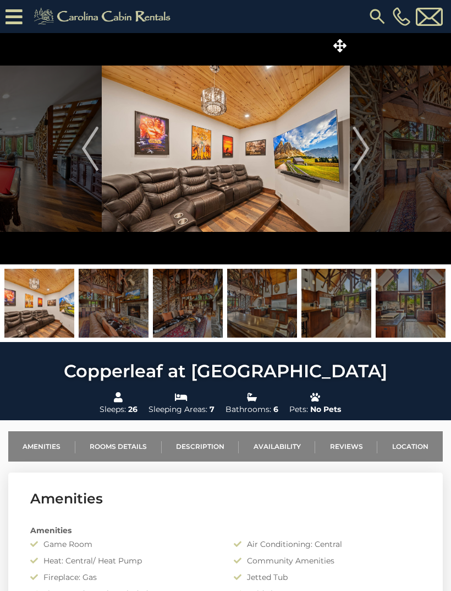
click at [347, 167] on img at bounding box center [226, 148] width 248 height 231
click at [356, 156] on img "Next" at bounding box center [361, 149] width 17 height 44
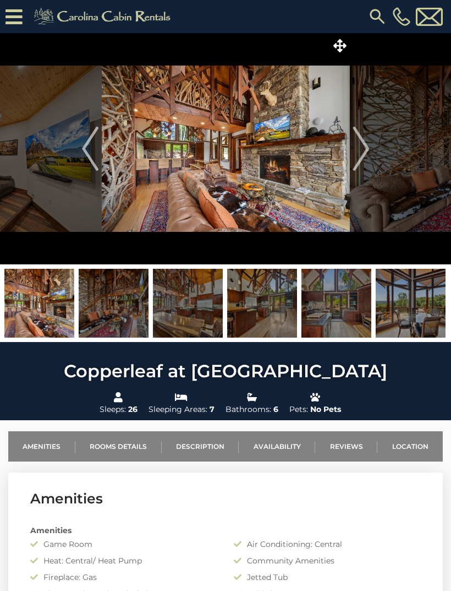
click at [357, 158] on img "Next" at bounding box center [361, 149] width 17 height 44
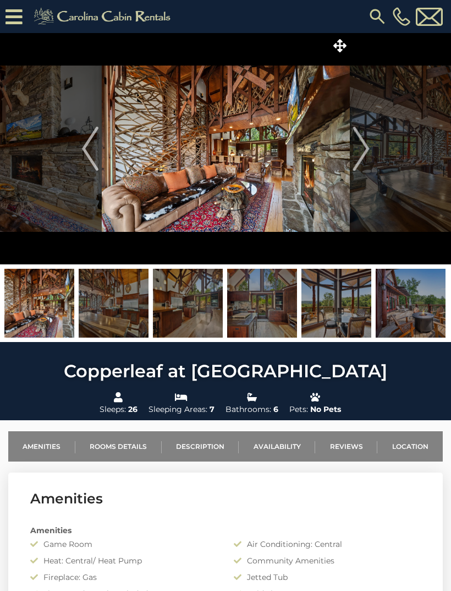
click at [355, 159] on img "Next" at bounding box center [361, 149] width 17 height 44
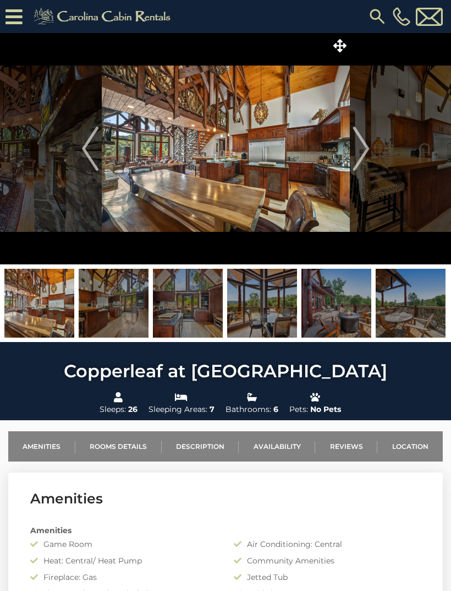
click at [354, 162] on img "Next" at bounding box center [361, 149] width 17 height 44
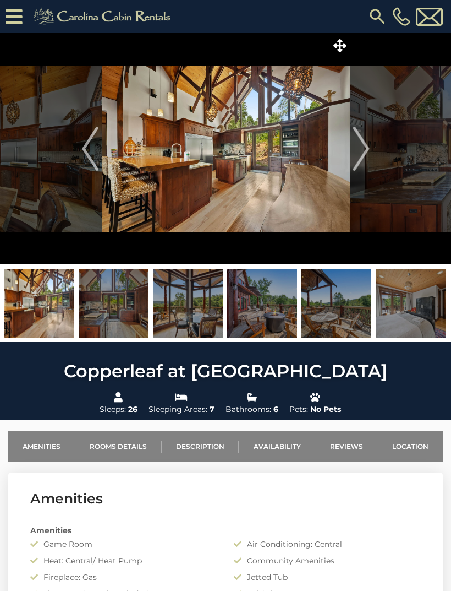
click at [357, 160] on img "Next" at bounding box center [361, 149] width 17 height 44
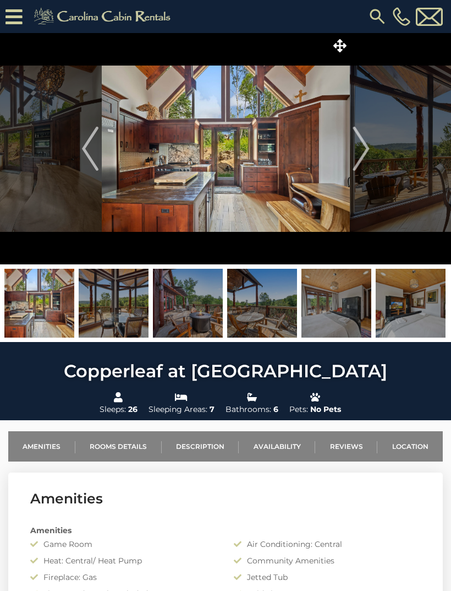
click at [354, 160] on img "Next" at bounding box center [361, 149] width 17 height 44
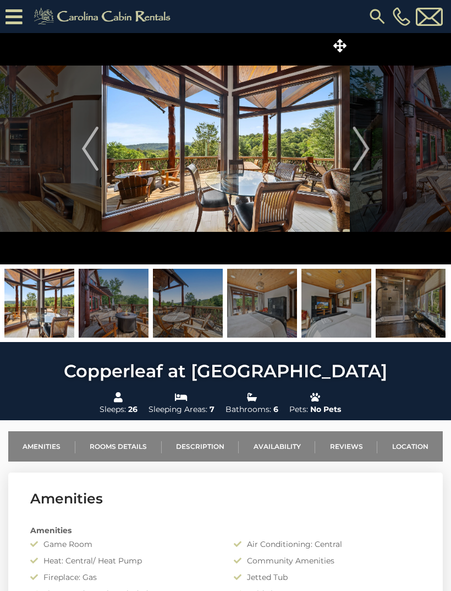
click at [350, 158] on img at bounding box center [226, 148] width 248 height 231
click at [356, 152] on img "Next" at bounding box center [361, 149] width 17 height 44
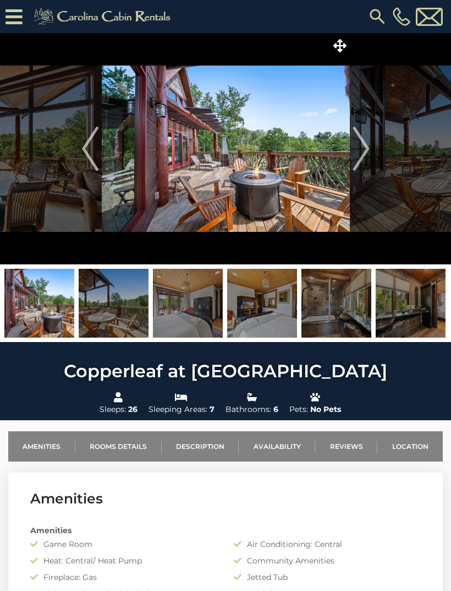
click at [362, 157] on img "Next" at bounding box center [361, 149] width 17 height 44
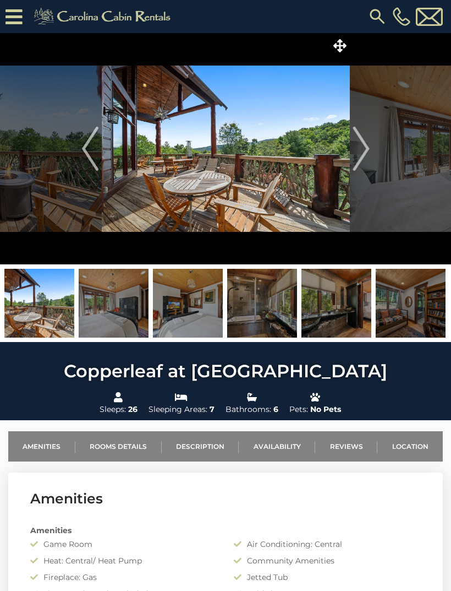
click at [363, 159] on img "Next" at bounding box center [361, 149] width 17 height 44
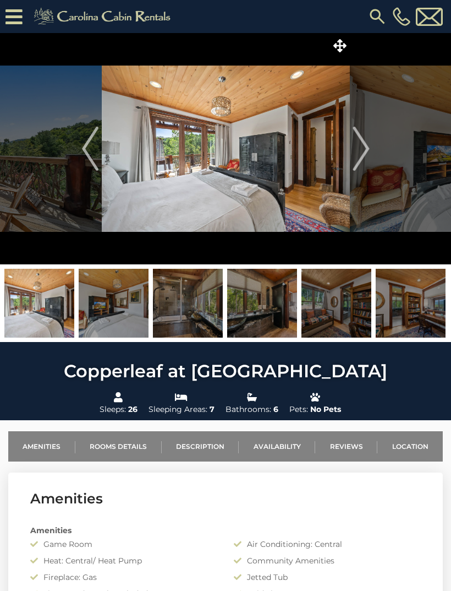
click at [362, 161] on img "Next" at bounding box center [361, 149] width 17 height 44
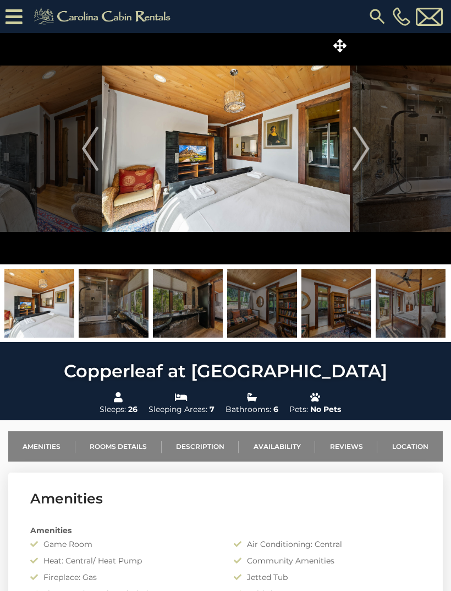
click at [358, 161] on img "Next" at bounding box center [361, 149] width 17 height 44
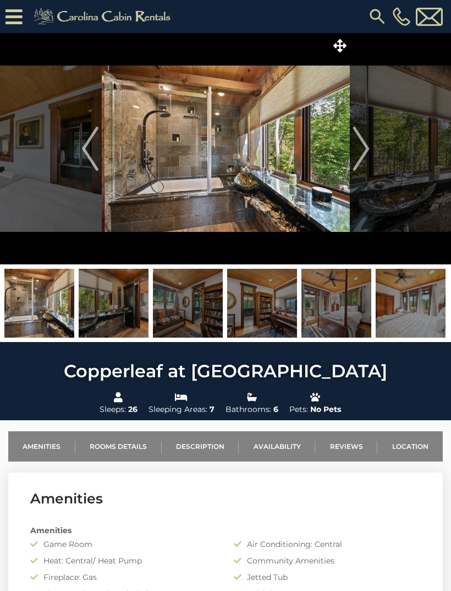
click at [359, 163] on img "Next" at bounding box center [361, 149] width 17 height 44
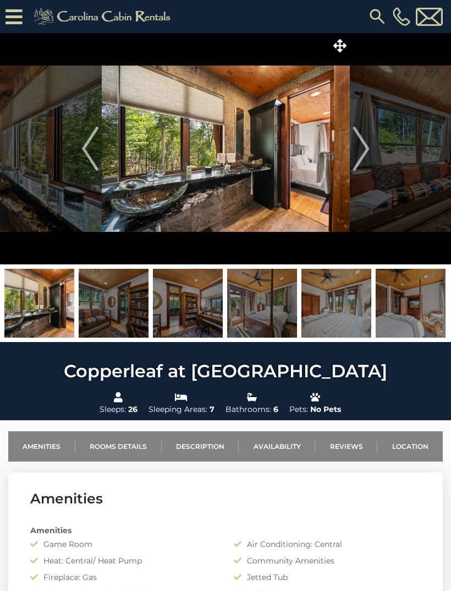
click at [361, 164] on img "Next" at bounding box center [361, 149] width 17 height 44
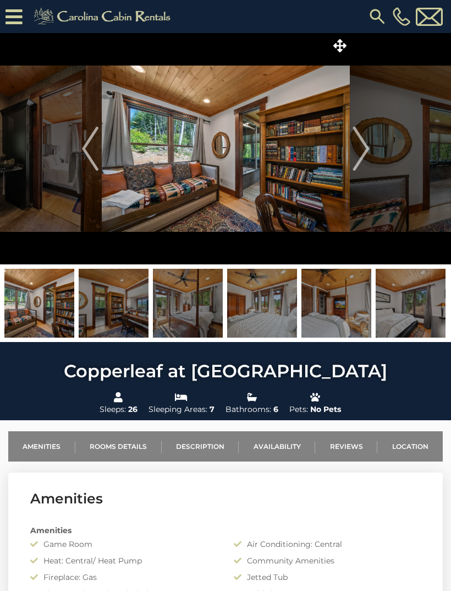
click at [362, 164] on img "Next" at bounding box center [361, 149] width 17 height 44
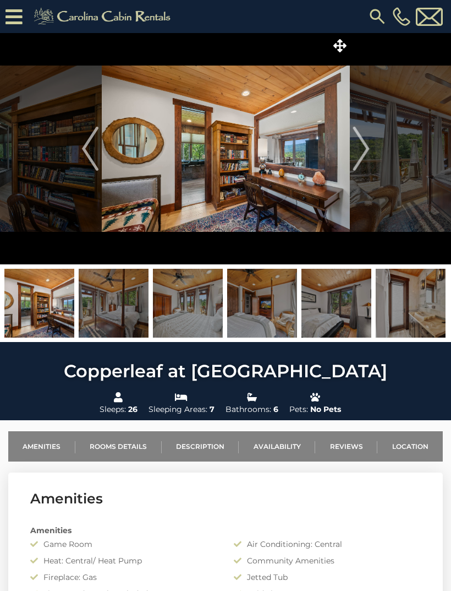
click at [364, 163] on img "Next" at bounding box center [361, 149] width 17 height 44
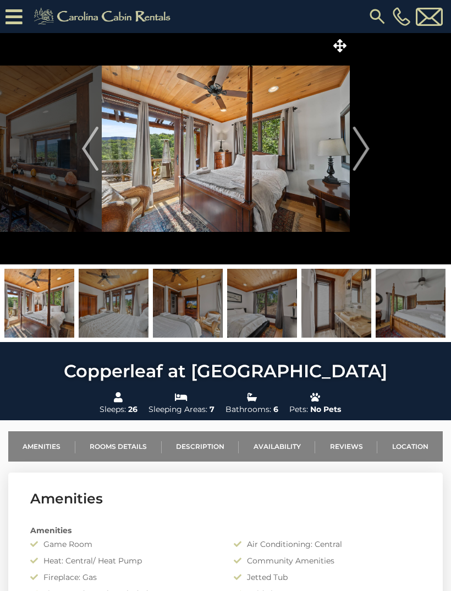
click at [358, 164] on img "Next" at bounding box center [361, 149] width 17 height 44
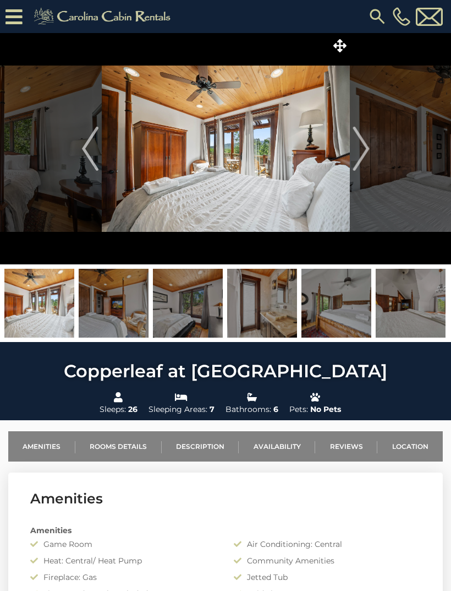
click at [364, 164] on img "Next" at bounding box center [361, 149] width 17 height 44
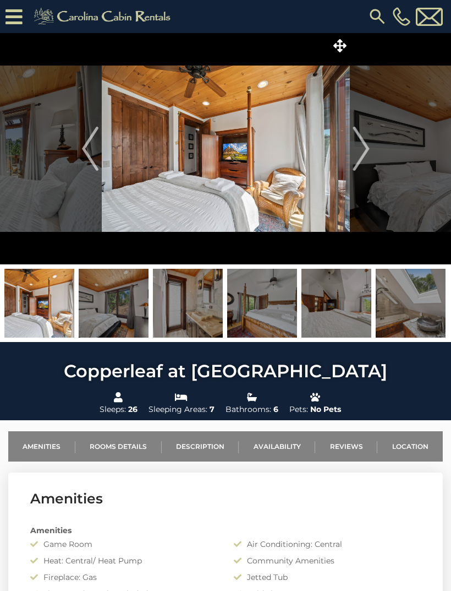
click at [365, 162] on img "Next" at bounding box center [361, 149] width 17 height 44
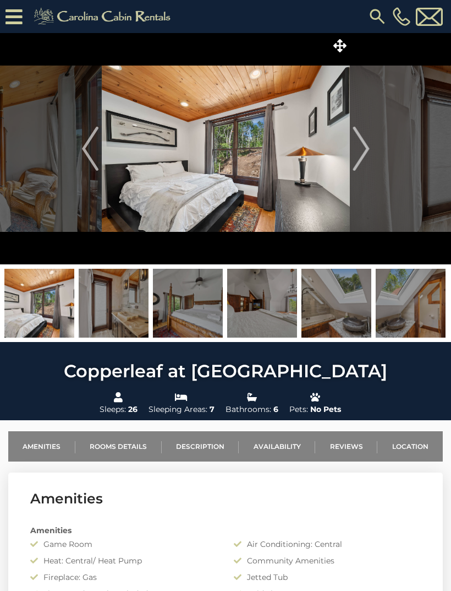
click at [356, 157] on img "Next" at bounding box center [361, 149] width 17 height 44
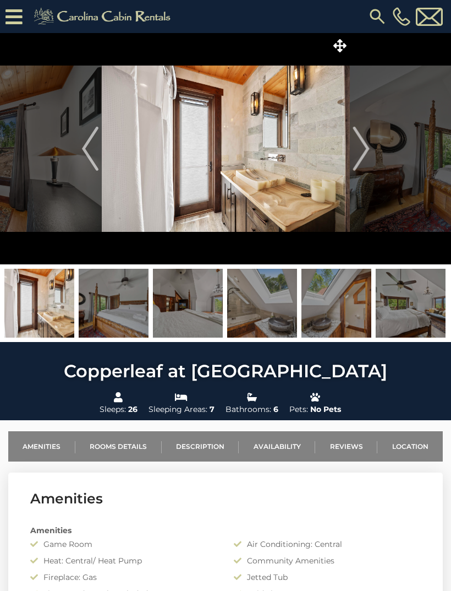
click at [362, 158] on img "Next" at bounding box center [361, 149] width 17 height 44
